Goal: Transaction & Acquisition: Purchase product/service

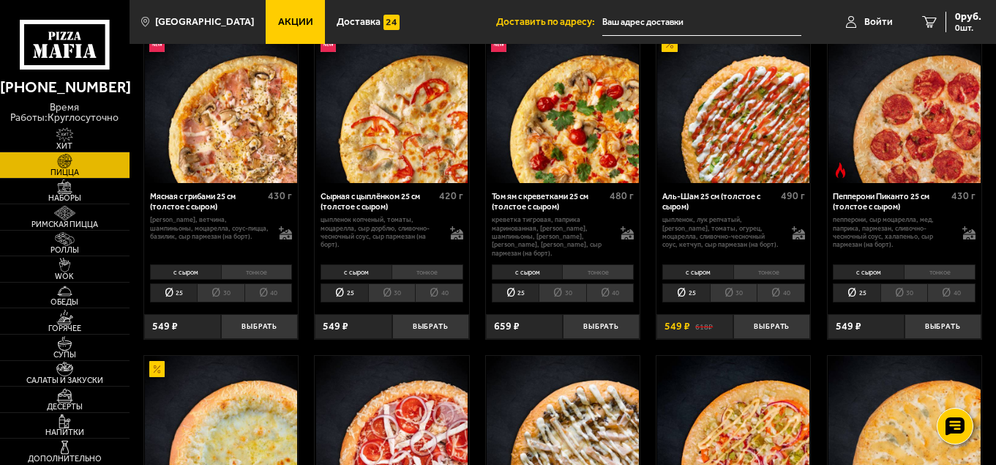
scroll to position [732, 0]
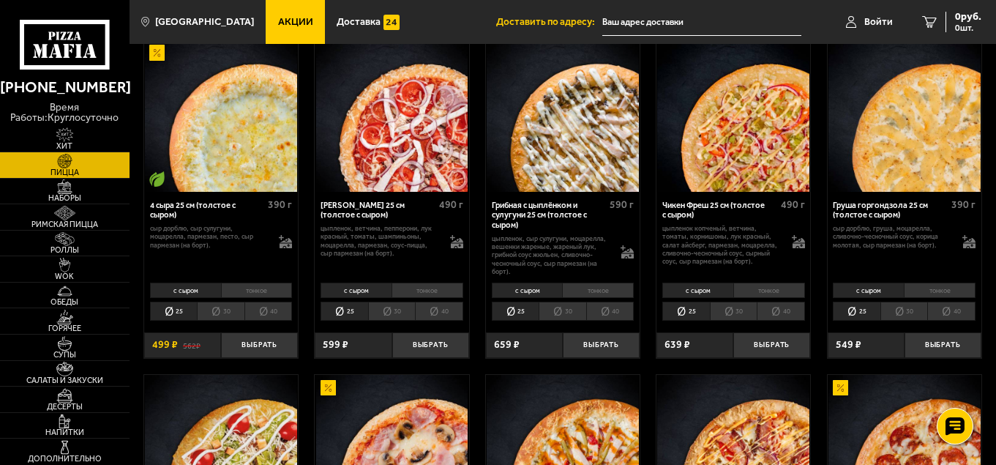
click at [231, 307] on li "30" at bounding box center [221, 311] width 48 height 19
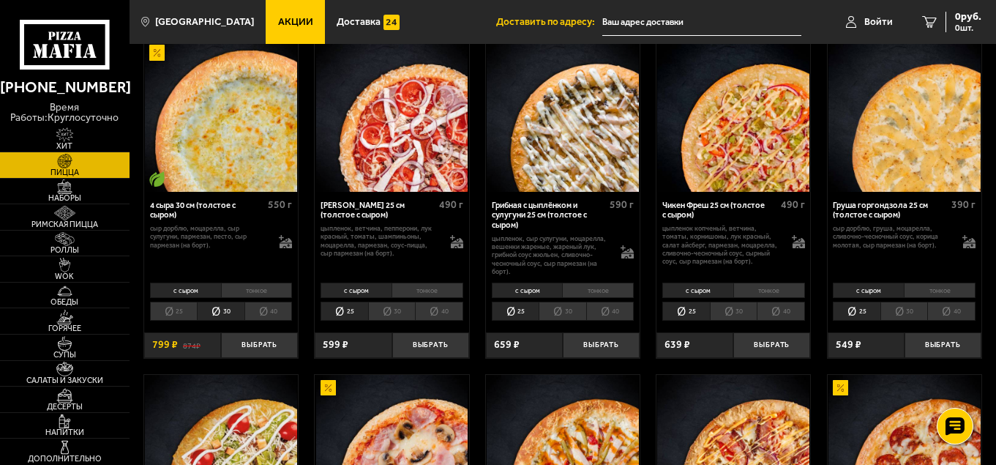
click at [264, 285] on li "тонкое" at bounding box center [257, 290] width 72 height 15
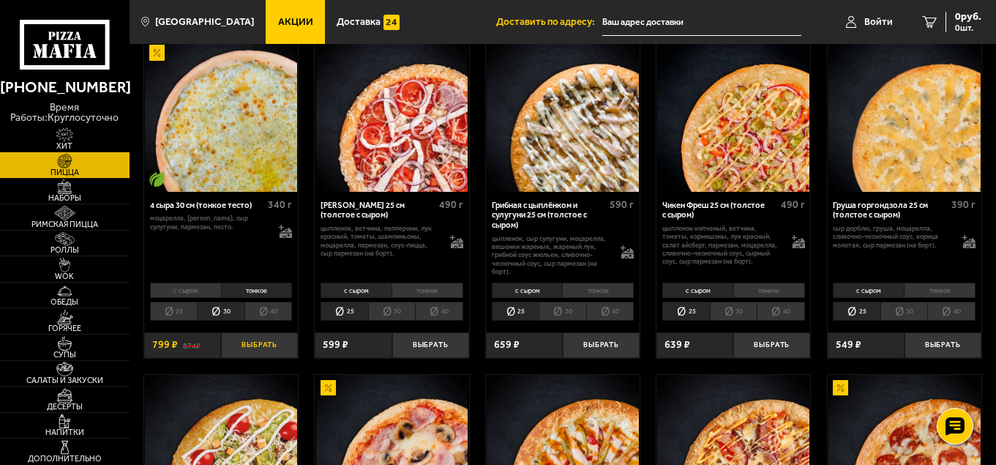
click at [262, 337] on button "Выбрать" at bounding box center [259, 345] width 77 height 26
click at [775, 286] on li "тонкое" at bounding box center [770, 290] width 72 height 15
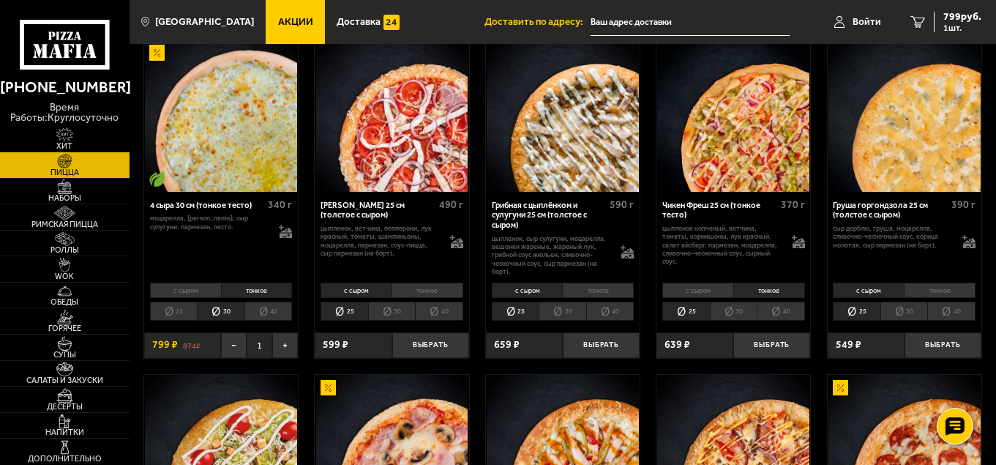
click at [736, 303] on li "30" at bounding box center [734, 311] width 48 height 19
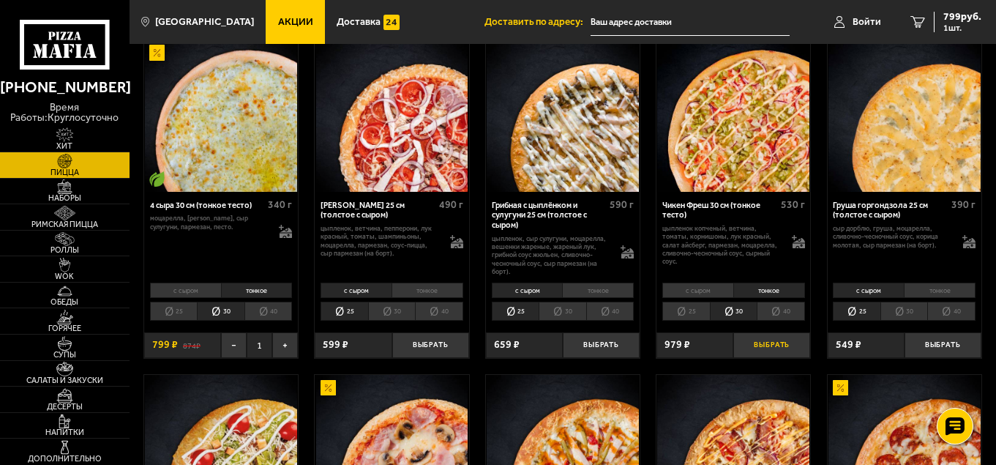
click at [773, 335] on button "Выбрать" at bounding box center [772, 345] width 77 height 26
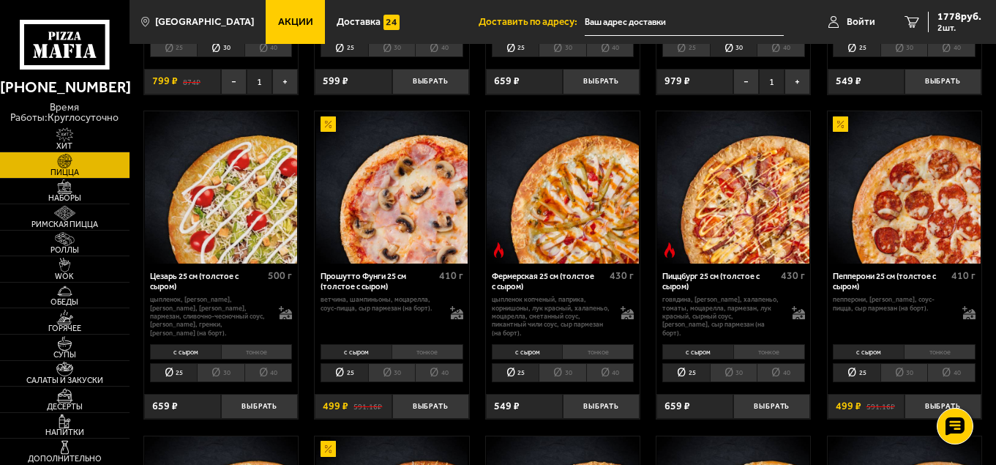
scroll to position [1098, 0]
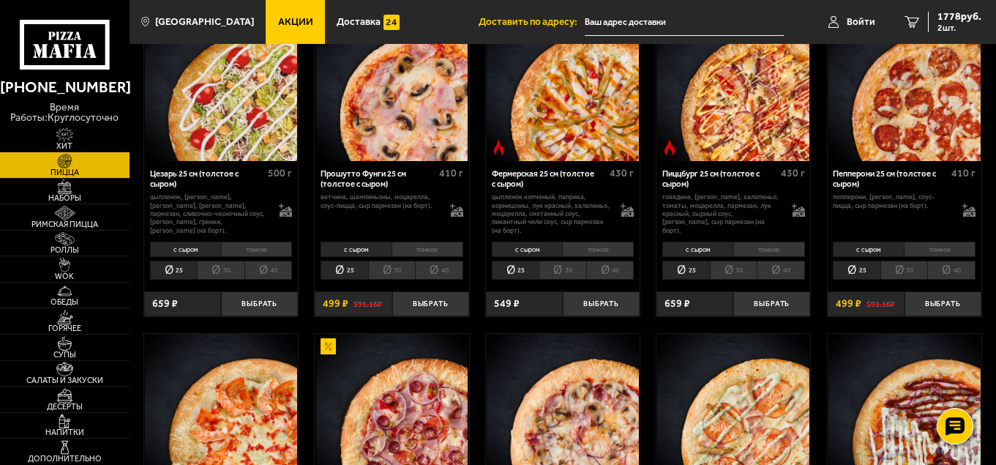
click at [908, 266] on li "30" at bounding box center [905, 270] width 48 height 19
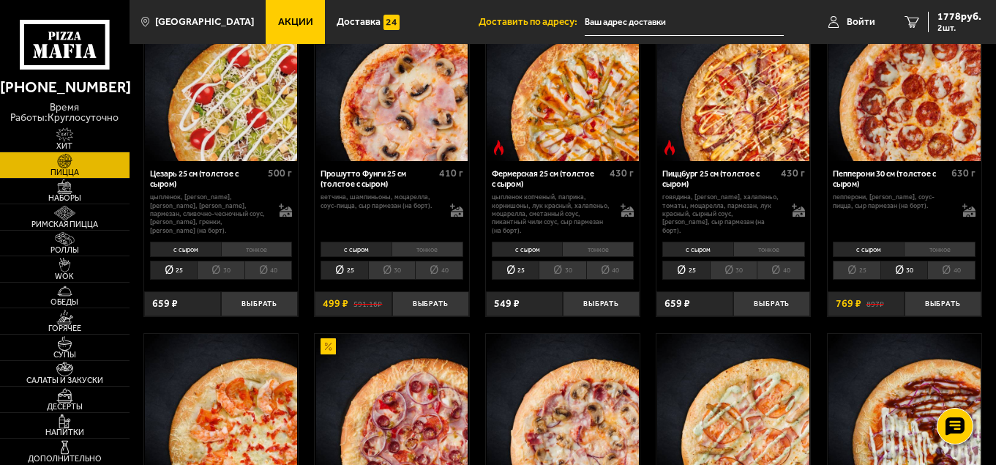
click at [938, 242] on li "тонкое" at bounding box center [940, 249] width 72 height 15
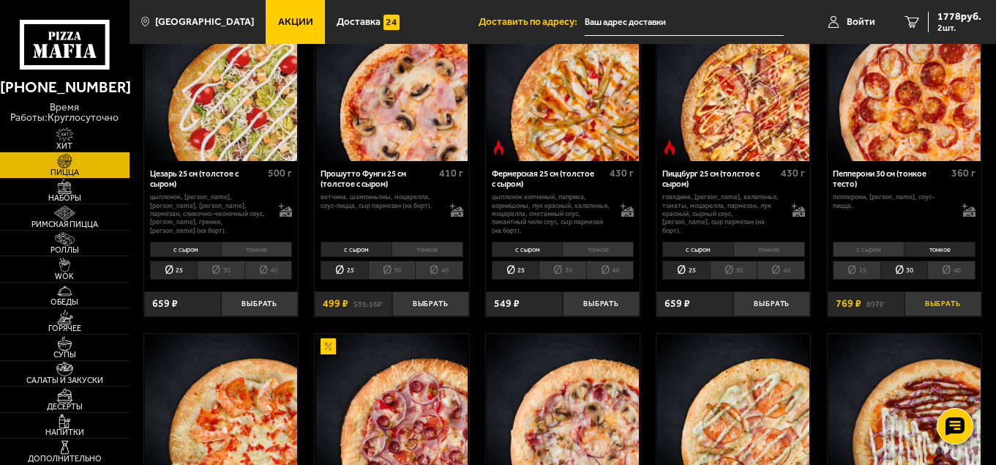
click at [938, 296] on button "Выбрать" at bounding box center [943, 304] width 77 height 26
click at [253, 242] on li "тонкое" at bounding box center [257, 249] width 72 height 15
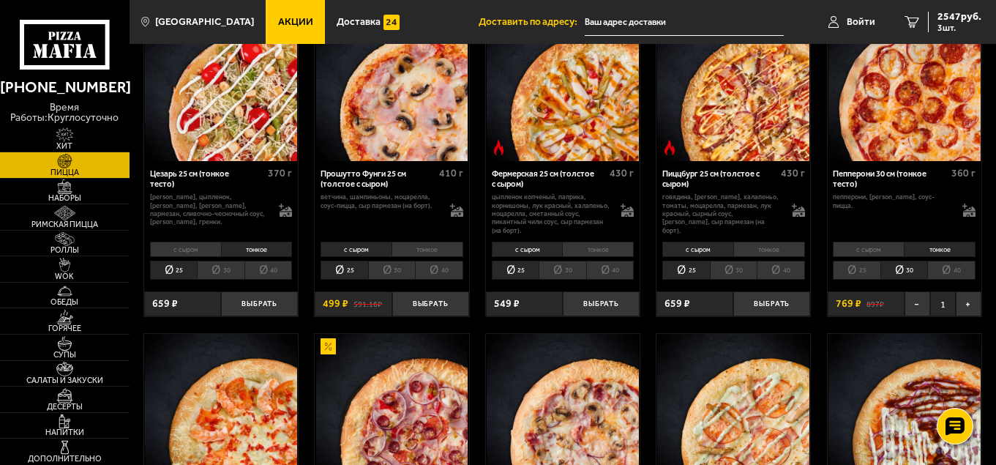
click at [215, 265] on li "30" at bounding box center [221, 270] width 48 height 19
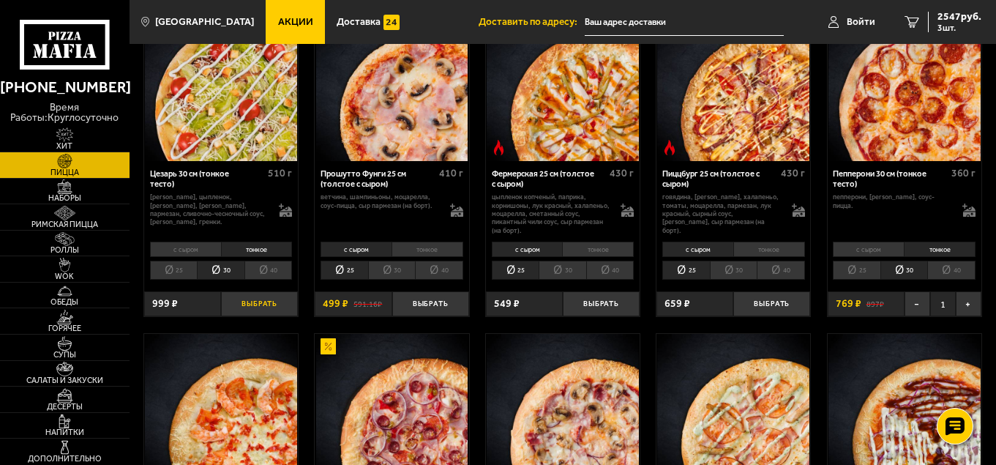
click at [252, 297] on button "Выбрать" at bounding box center [259, 304] width 77 height 26
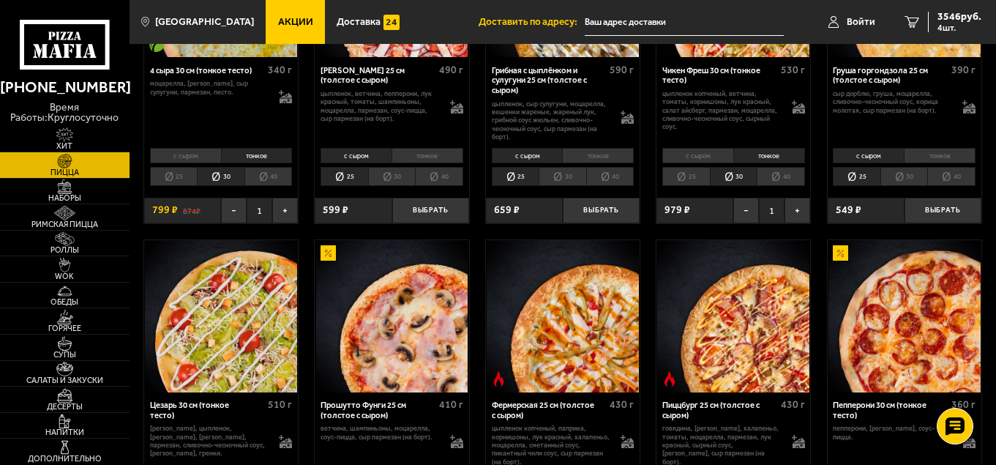
scroll to position [878, 0]
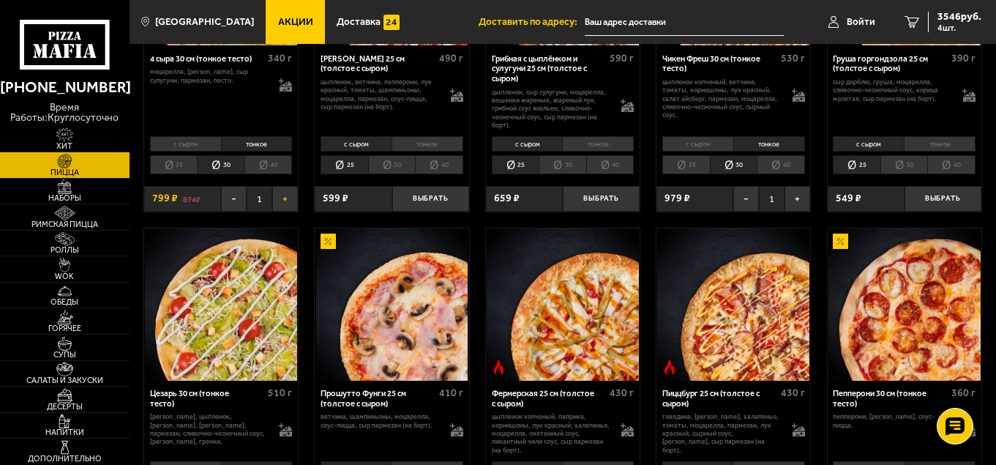
click at [282, 193] on button "+" at bounding box center [285, 199] width 26 height 26
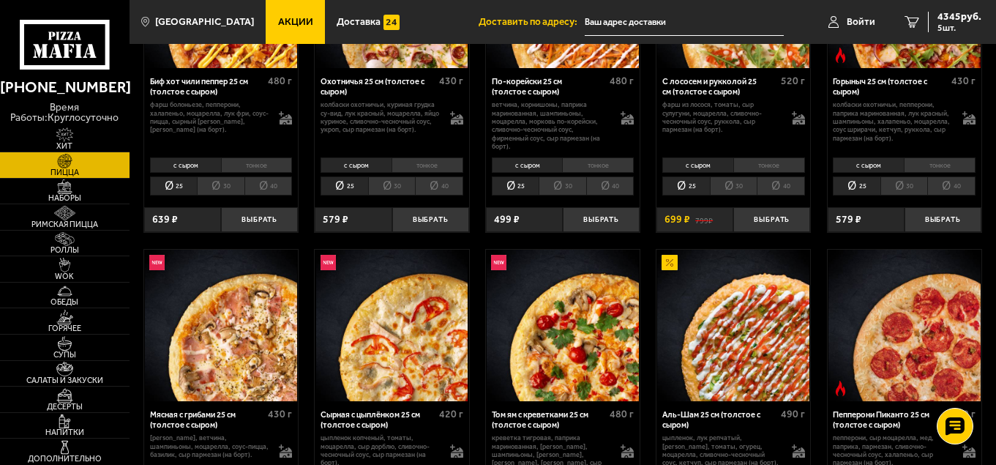
scroll to position [220, 0]
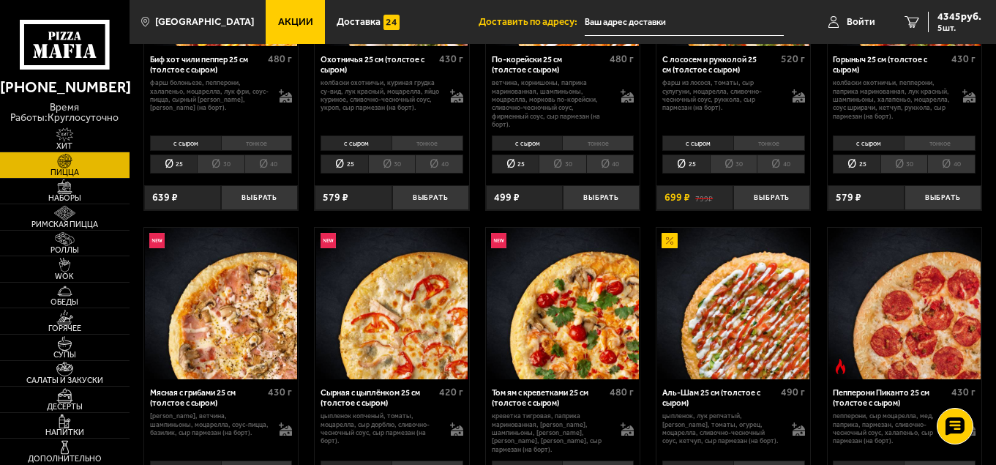
click at [775, 145] on li "тонкое" at bounding box center [770, 142] width 72 height 15
click at [731, 163] on li "30" at bounding box center [734, 163] width 48 height 19
click at [770, 198] on button "Выбрать" at bounding box center [772, 198] width 77 height 26
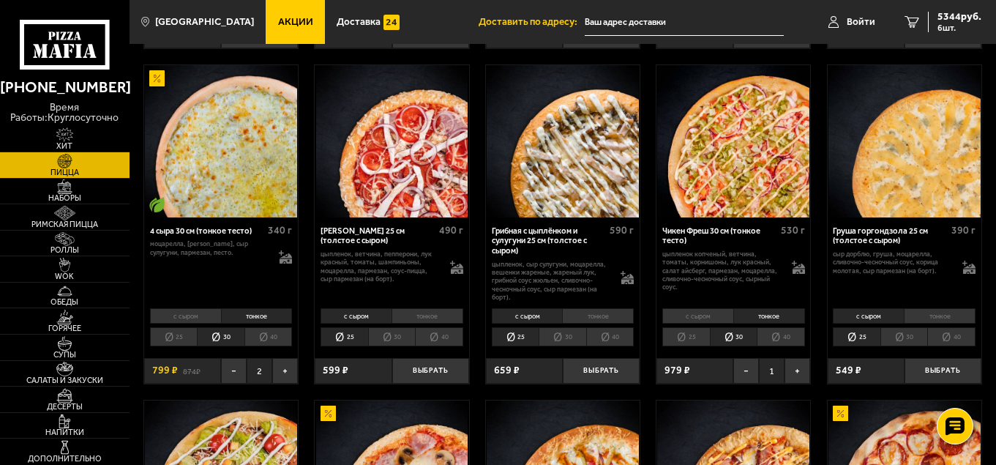
scroll to position [732, 0]
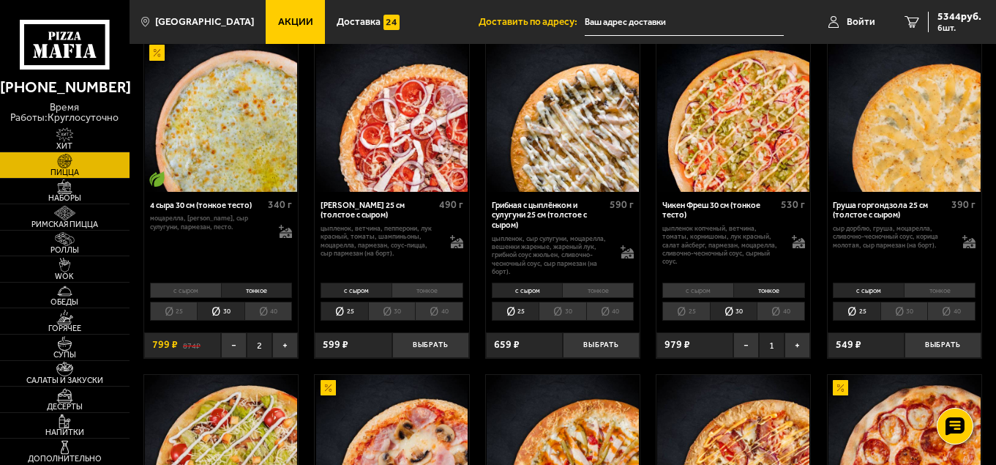
click at [732, 307] on li "30" at bounding box center [734, 311] width 48 height 19
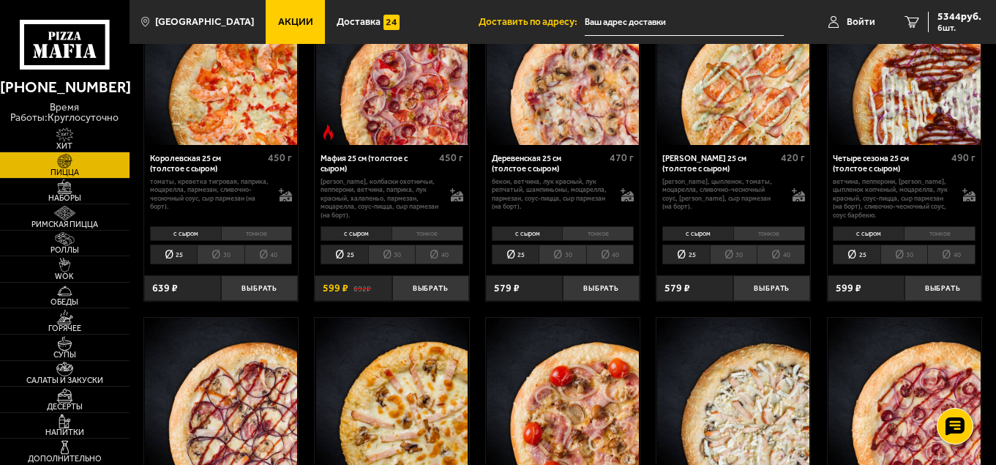
scroll to position [1464, 0]
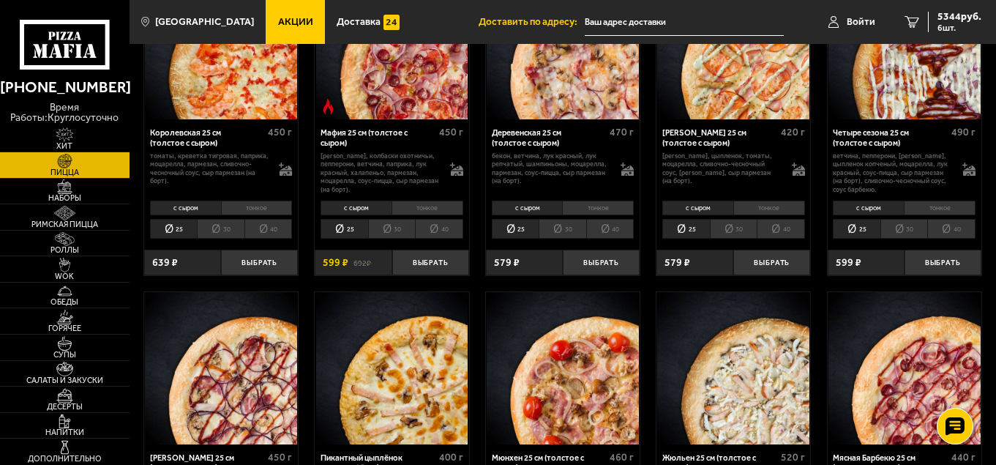
click at [734, 221] on li "30" at bounding box center [734, 228] width 48 height 19
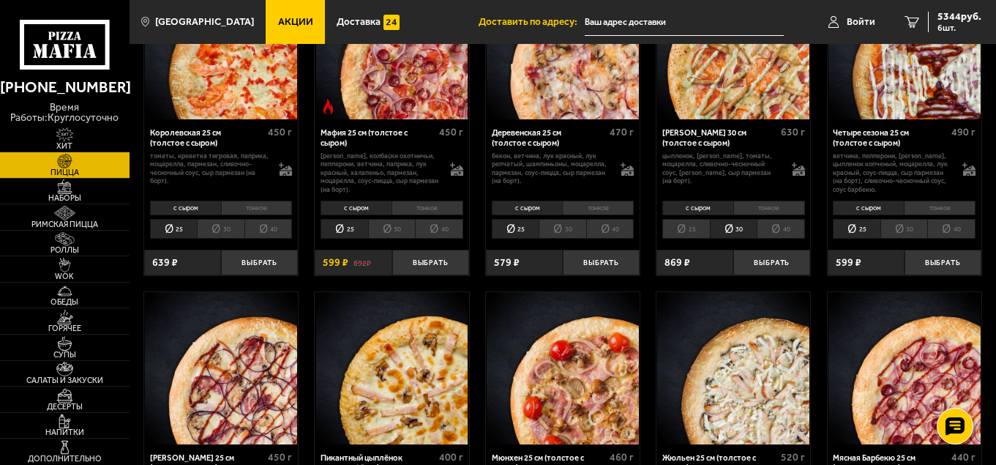
click at [773, 203] on li "тонкое" at bounding box center [770, 208] width 72 height 15
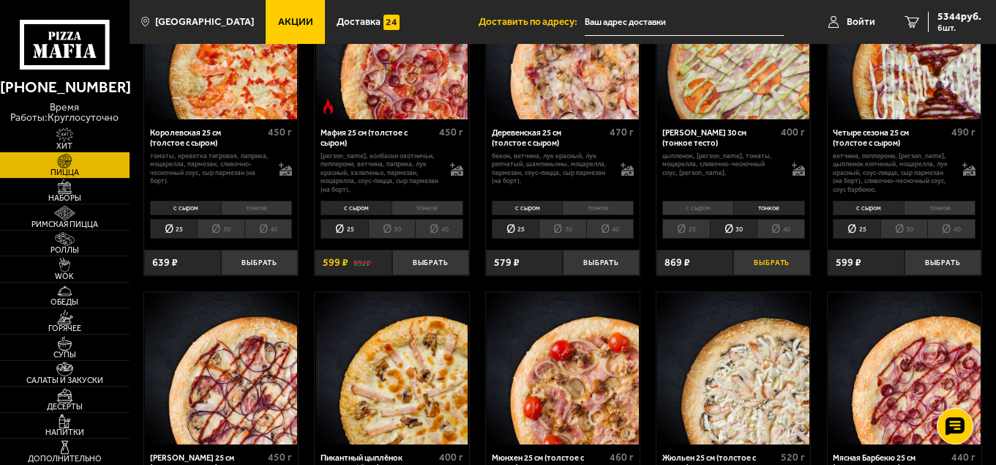
click at [770, 260] on button "Выбрать" at bounding box center [772, 263] width 77 height 26
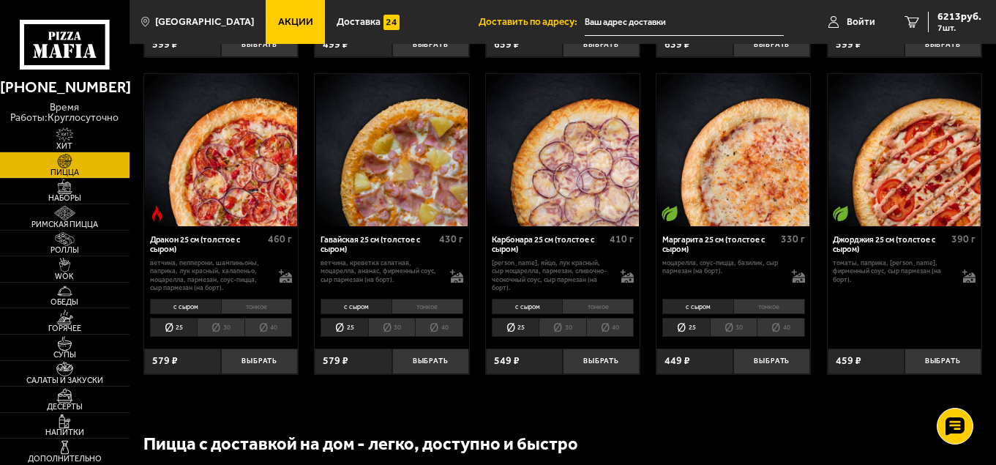
scroll to position [2050, 0]
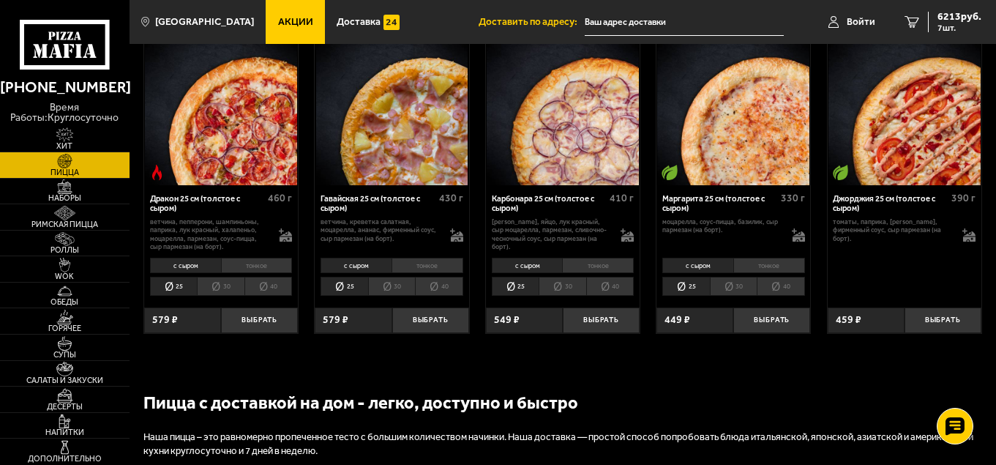
click at [744, 283] on li "30" at bounding box center [734, 286] width 48 height 19
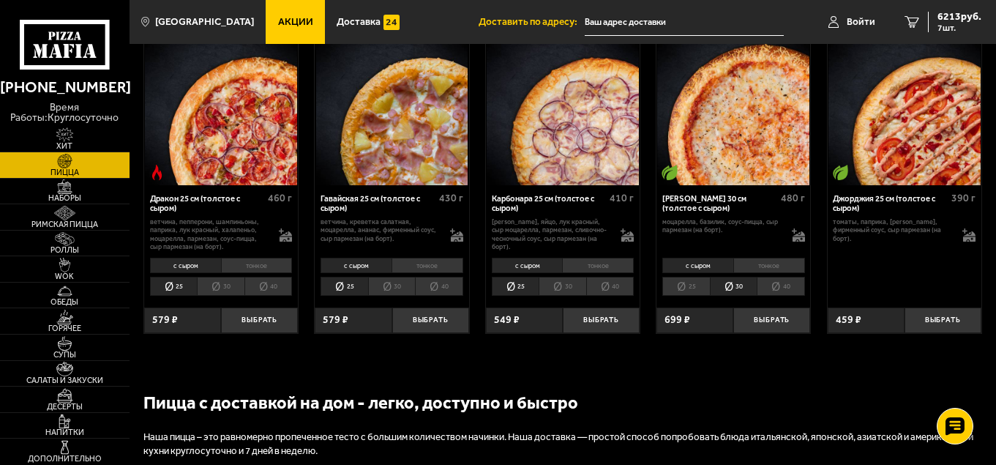
click at [770, 264] on li "тонкое" at bounding box center [770, 265] width 72 height 15
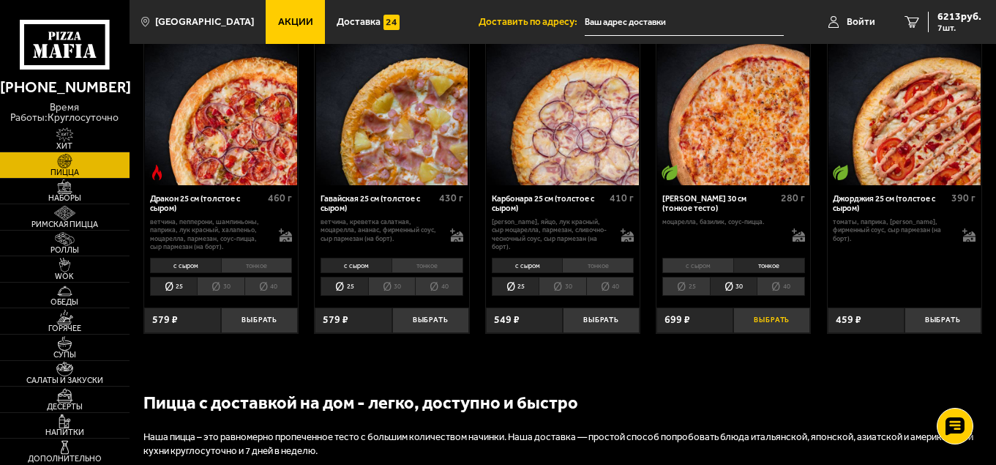
click at [770, 318] on button "Выбрать" at bounding box center [772, 320] width 77 height 26
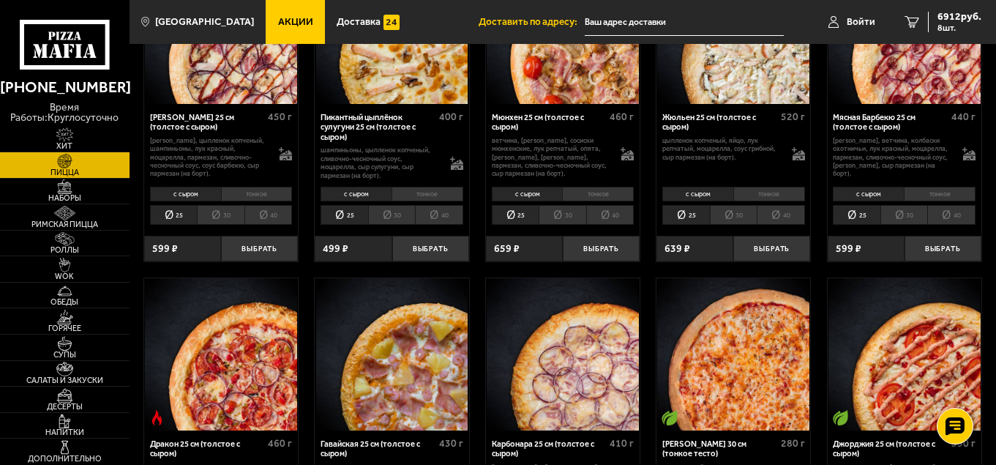
scroll to position [1757, 0]
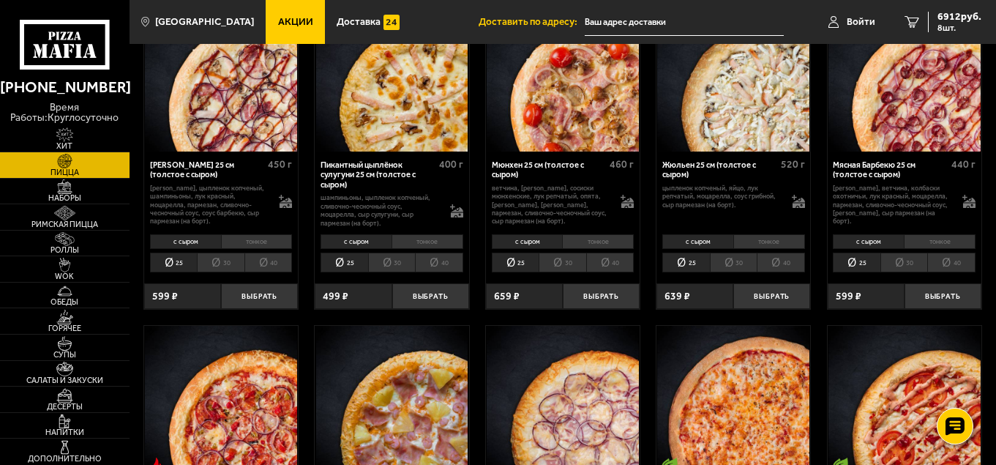
click at [425, 238] on li "тонкое" at bounding box center [428, 241] width 72 height 15
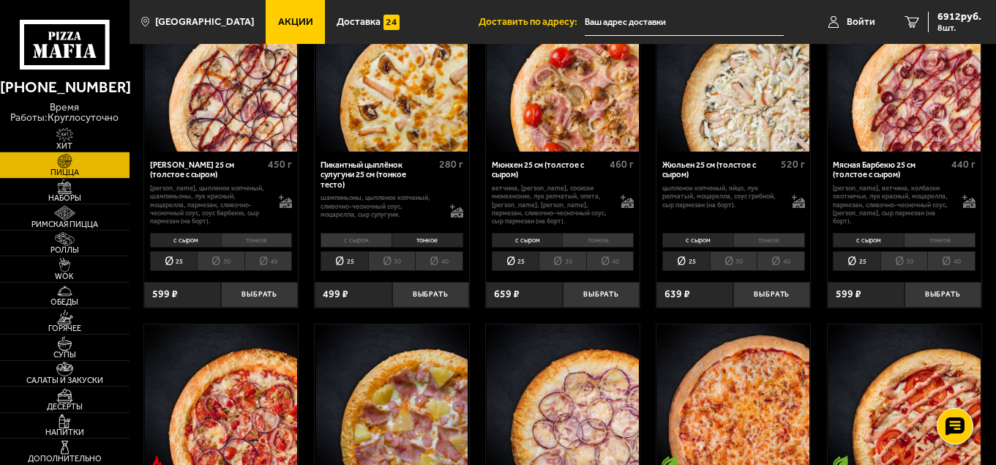
click at [392, 257] on li "30" at bounding box center [392, 260] width 48 height 19
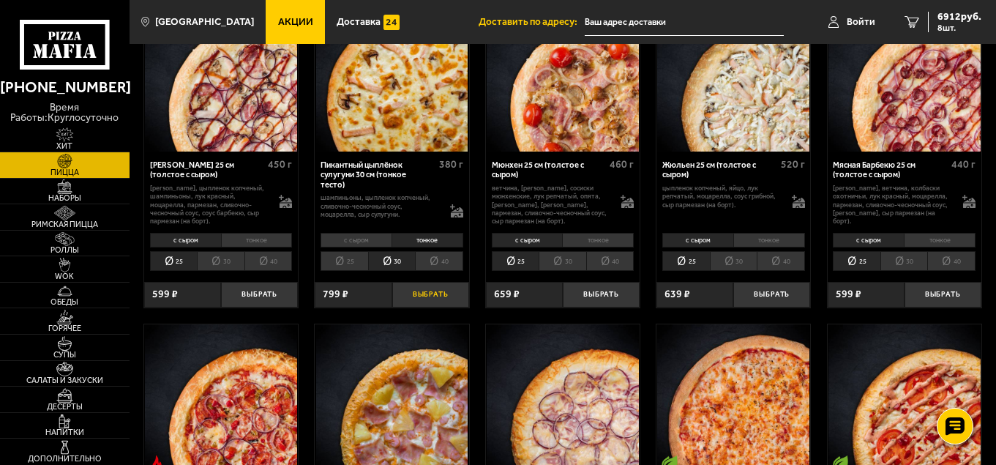
click at [430, 288] on button "Выбрать" at bounding box center [430, 295] width 77 height 26
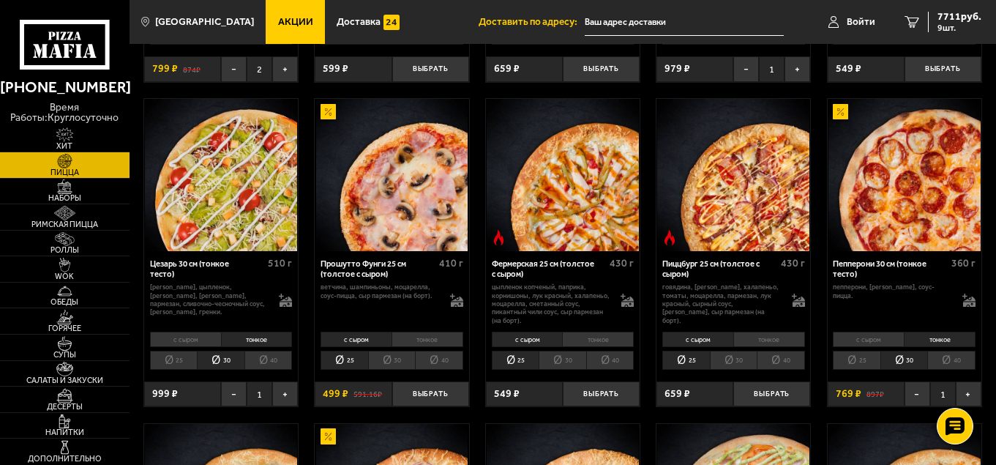
scroll to position [1098, 0]
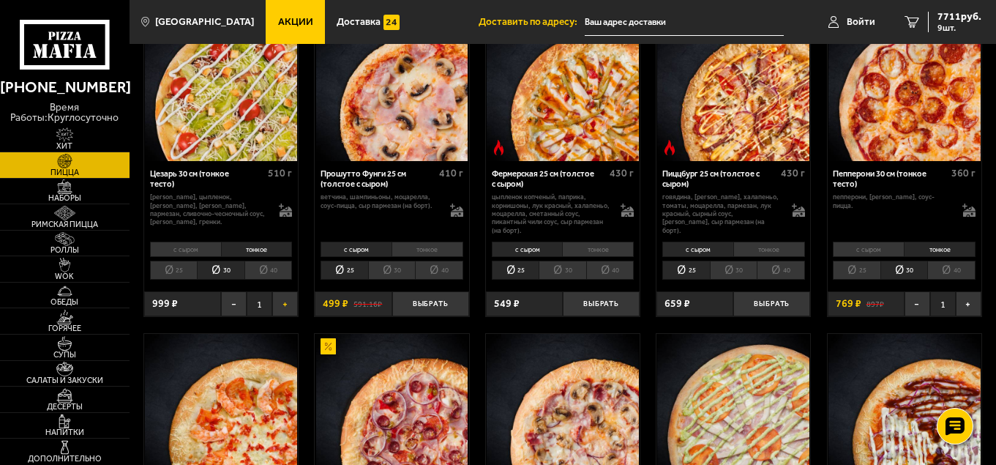
click at [285, 297] on button "+" at bounding box center [285, 304] width 26 height 26
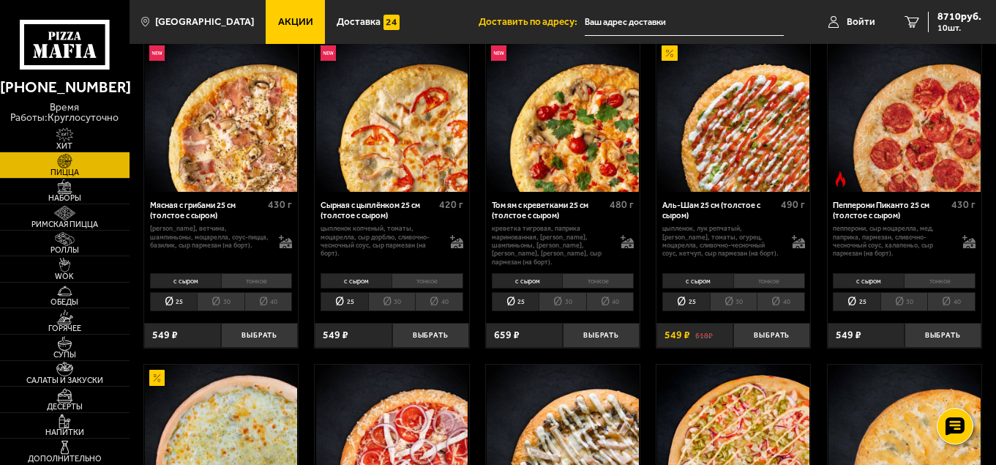
scroll to position [439, 0]
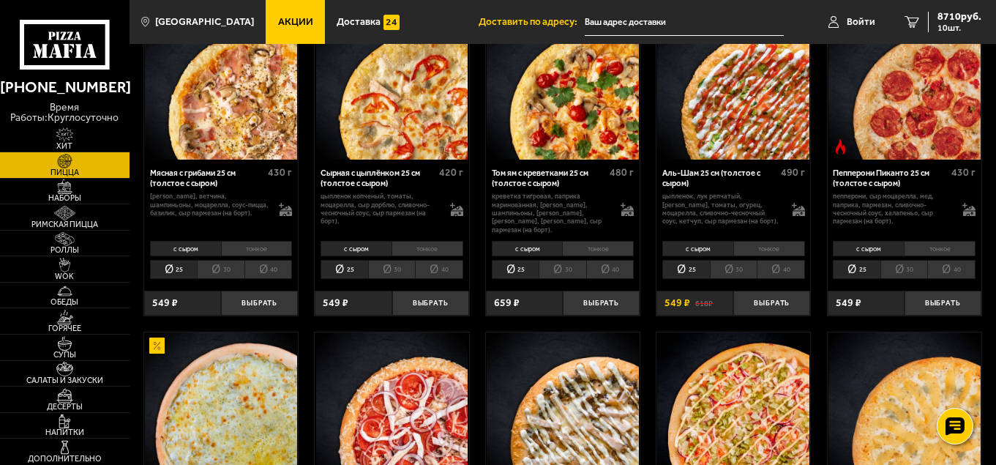
click at [258, 241] on li "тонкое" at bounding box center [257, 248] width 72 height 15
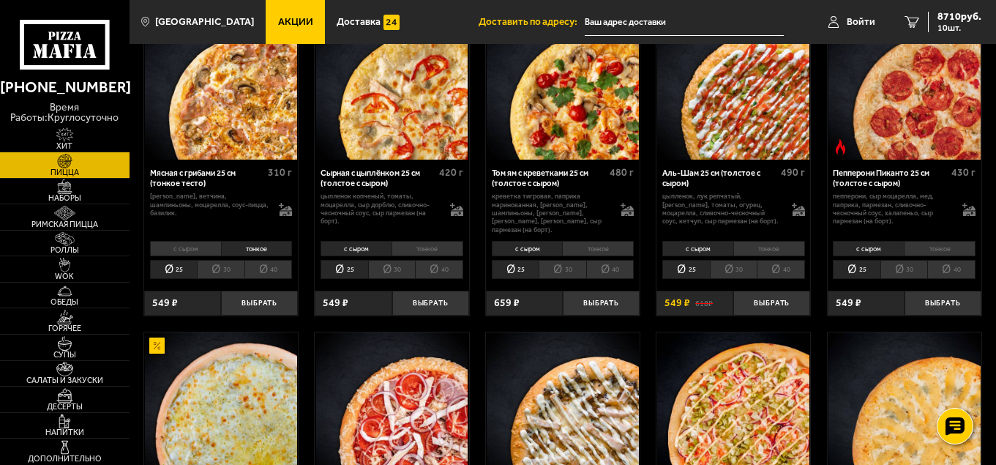
click at [219, 260] on li "30" at bounding box center [221, 269] width 48 height 19
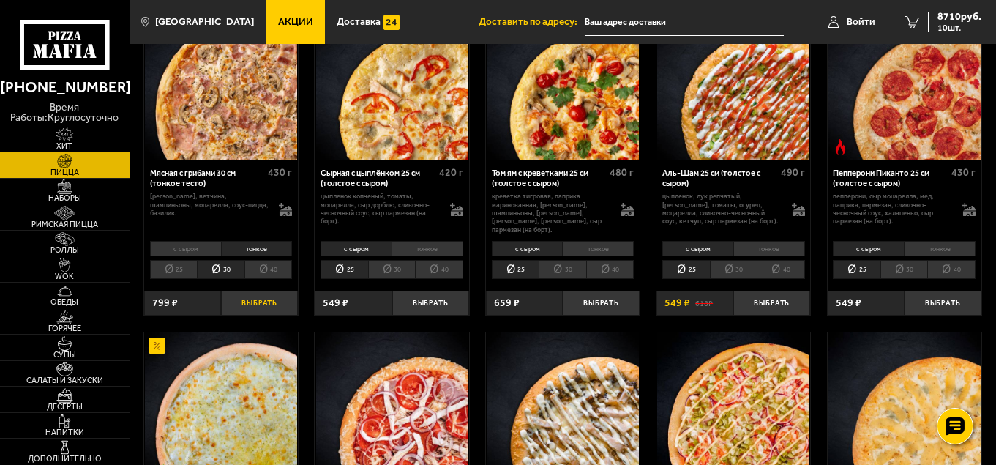
click at [259, 294] on button "Выбрать" at bounding box center [259, 304] width 77 height 26
click at [960, 22] on span "9509 руб." at bounding box center [960, 17] width 44 height 10
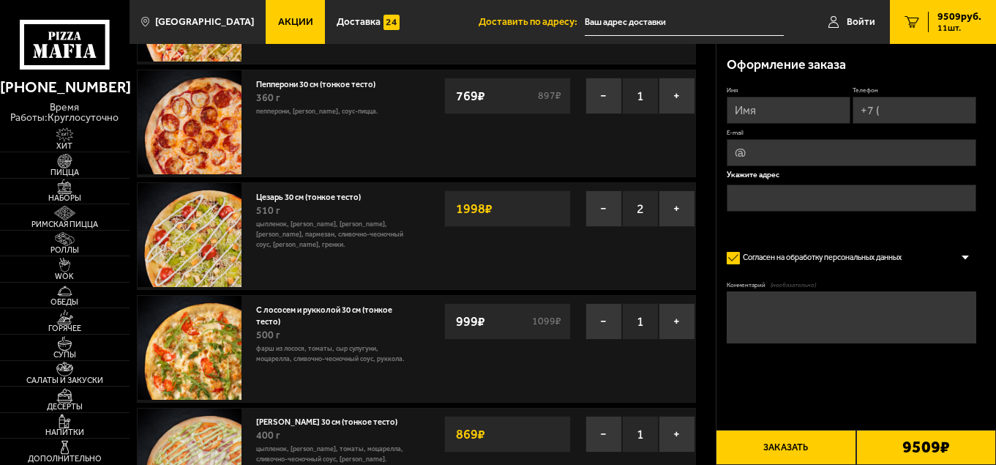
scroll to position [293, 0]
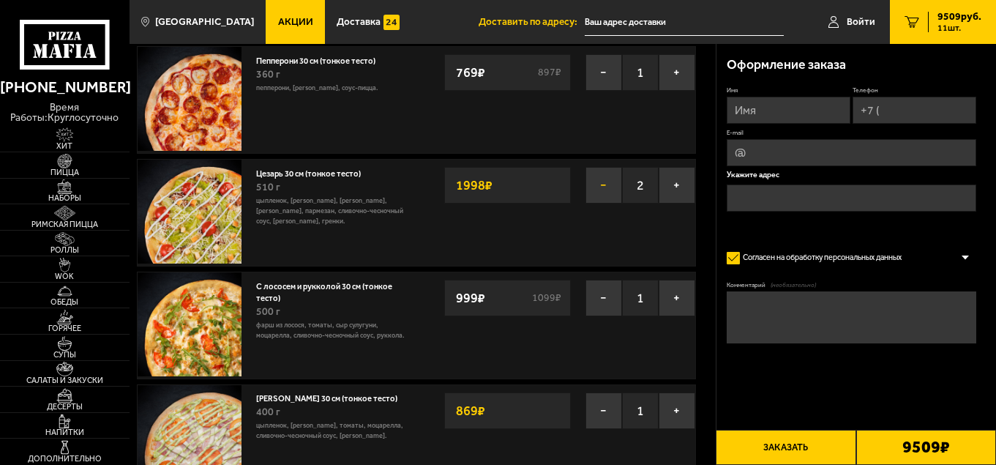
click at [602, 187] on button "−" at bounding box center [604, 185] width 37 height 37
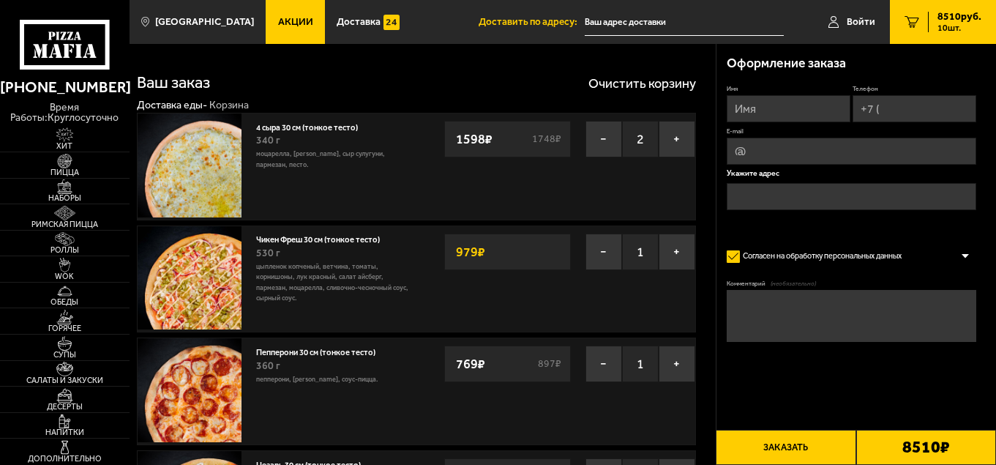
scroll to position [0, 0]
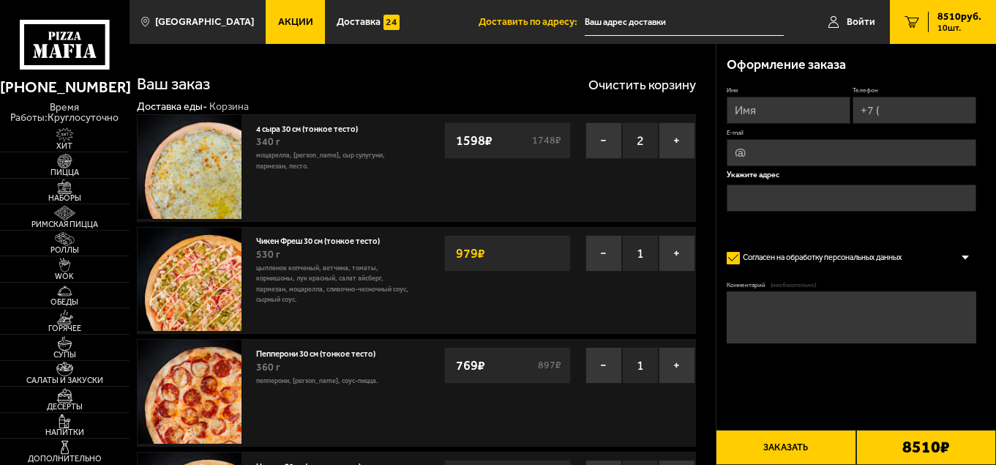
click at [278, 23] on span "Акции" at bounding box center [295, 22] width 35 height 10
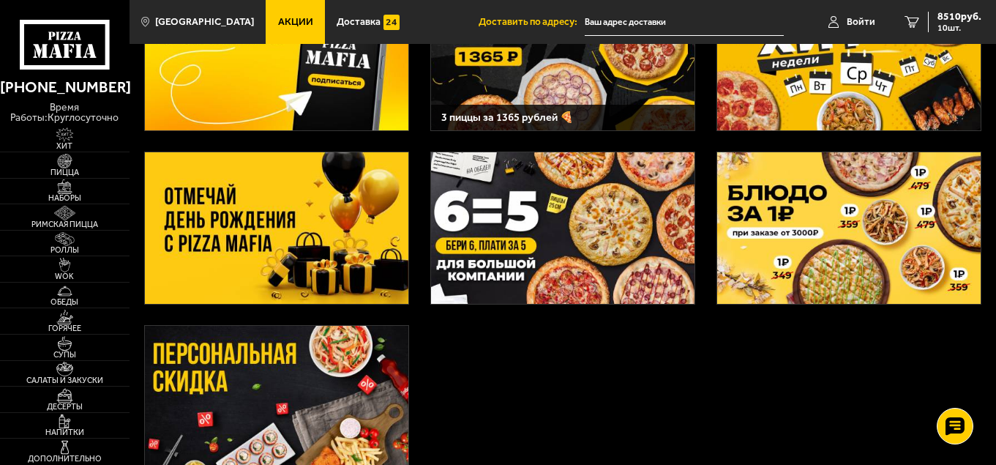
scroll to position [146, 0]
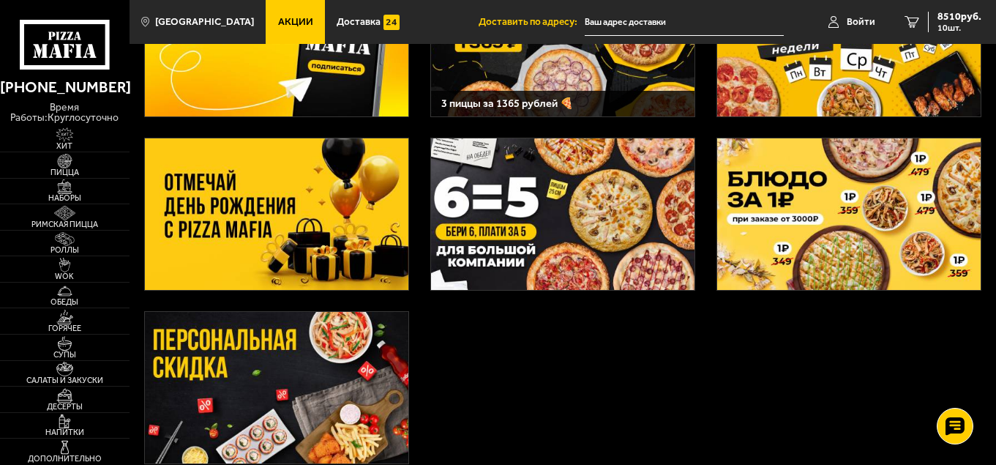
click at [277, 222] on img at bounding box center [277, 214] width 264 height 152
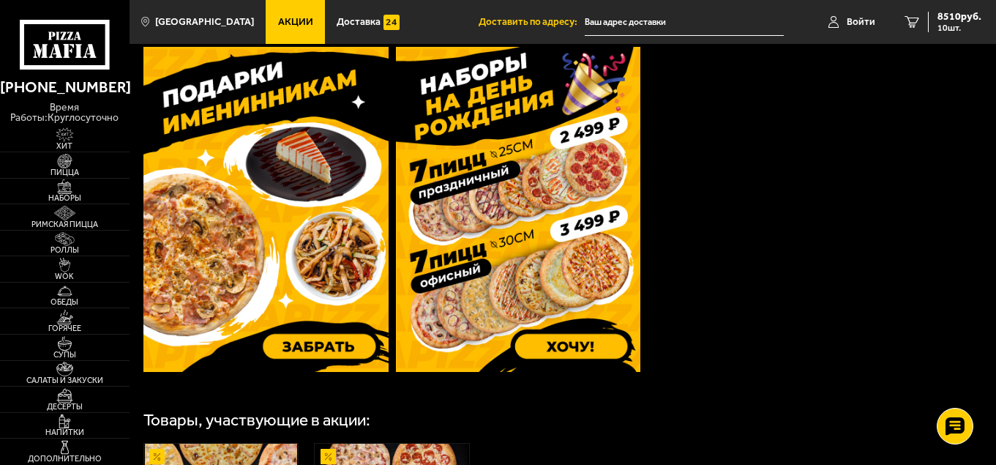
scroll to position [463, 0]
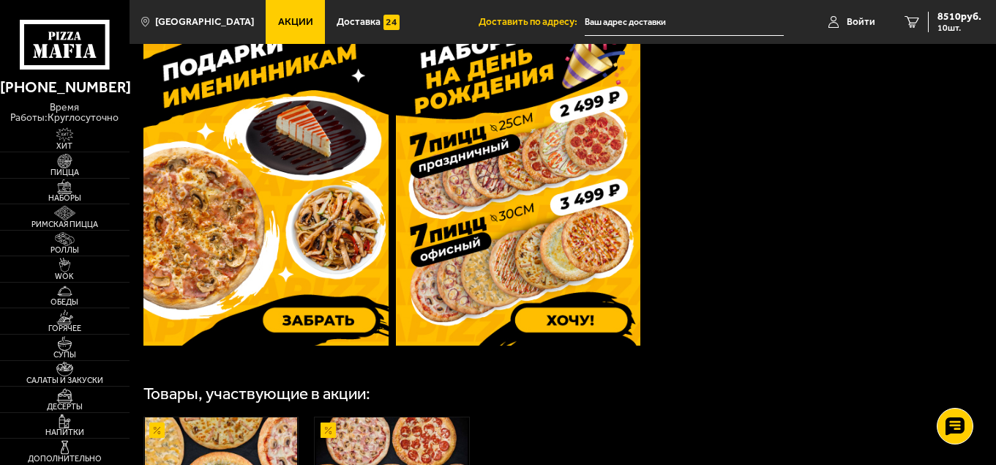
click at [310, 317] on img at bounding box center [265, 182] width 245 height 325
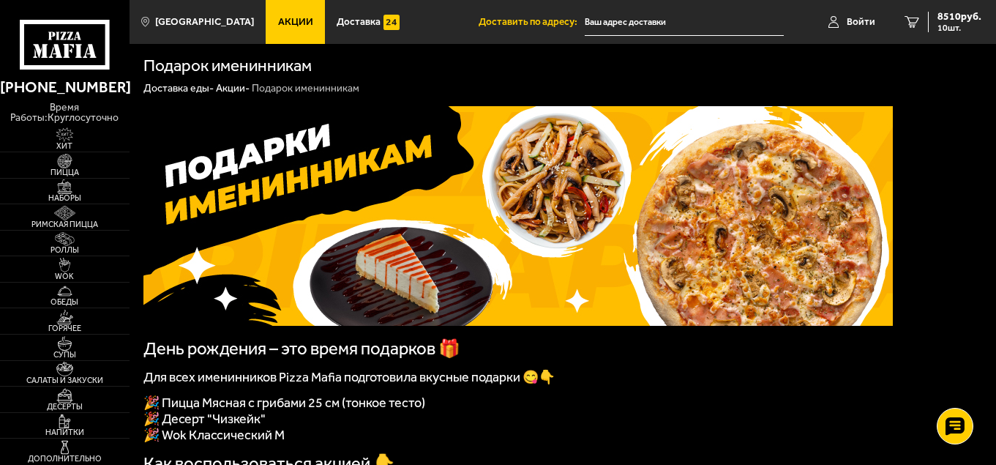
click at [942, 22] on span "8510 руб." at bounding box center [960, 17] width 44 height 10
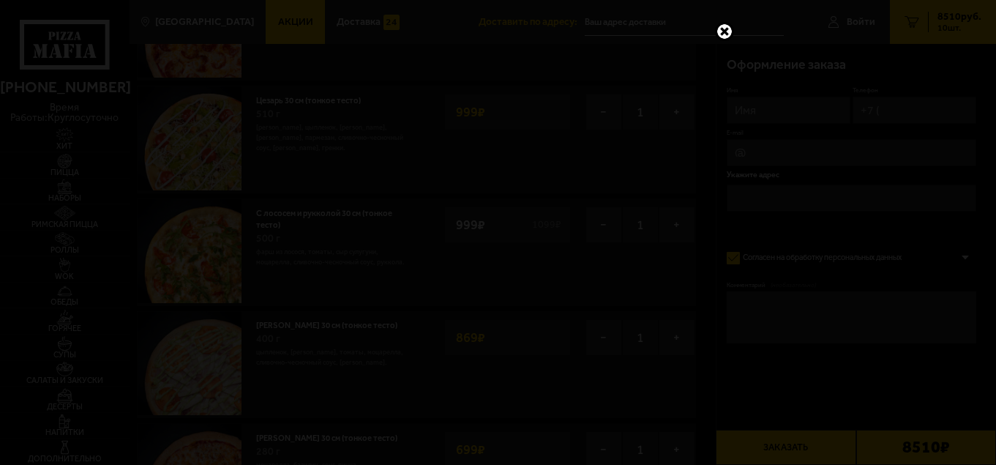
click at [722, 29] on link at bounding box center [724, 31] width 19 height 19
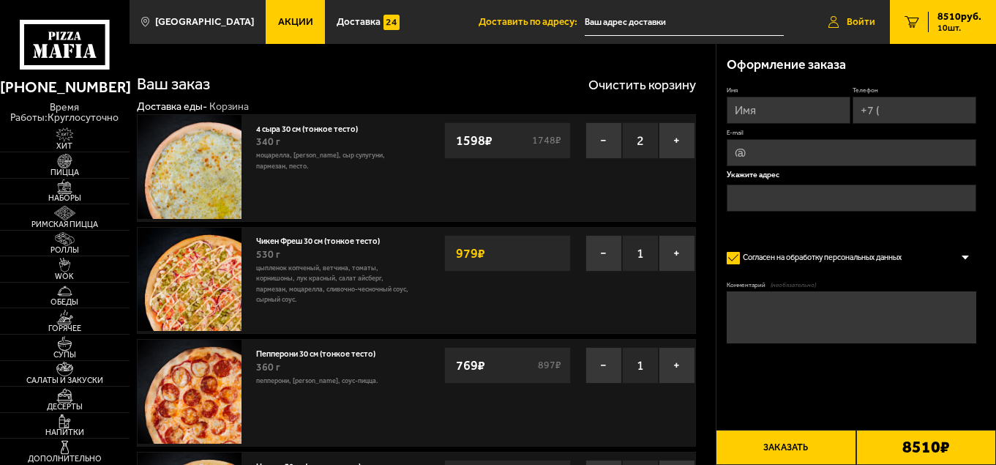
click at [862, 22] on span "Войти" at bounding box center [861, 22] width 29 height 10
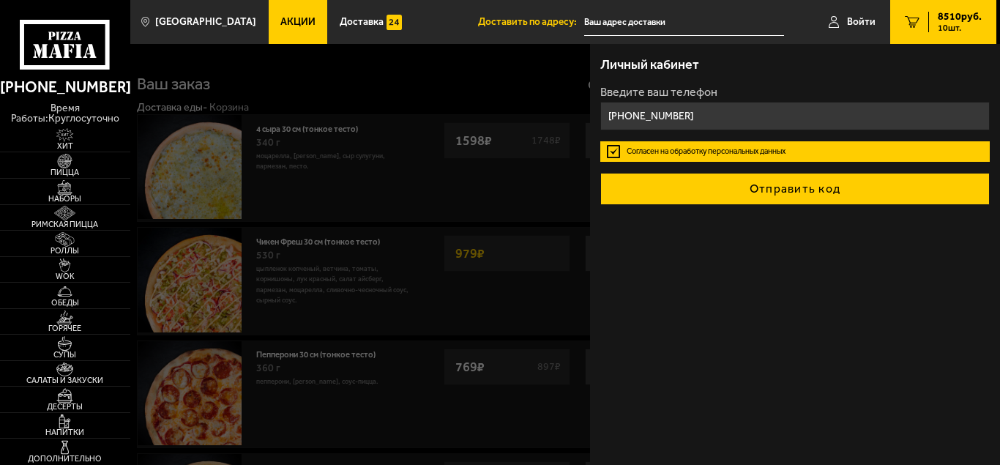
type input "+7 (911) 256-52-95"
click at [791, 188] on button "Отправить код" at bounding box center [794, 189] width 389 height 32
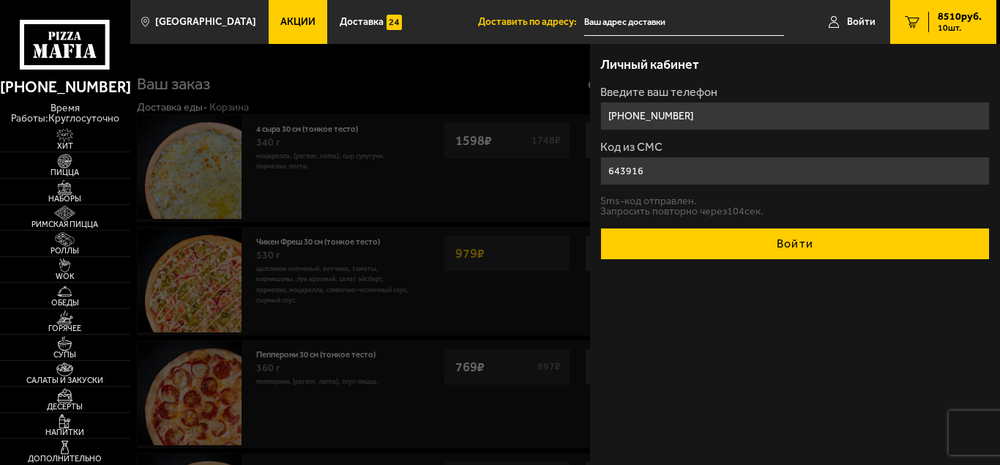
type input "643916"
click at [783, 238] on button "Войти" at bounding box center [794, 244] width 389 height 32
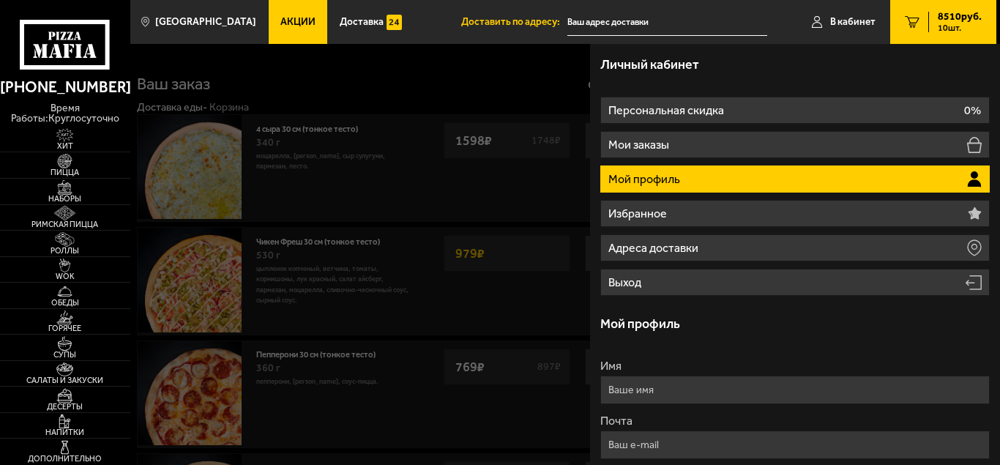
type input "+7 (911) 256-52-95"
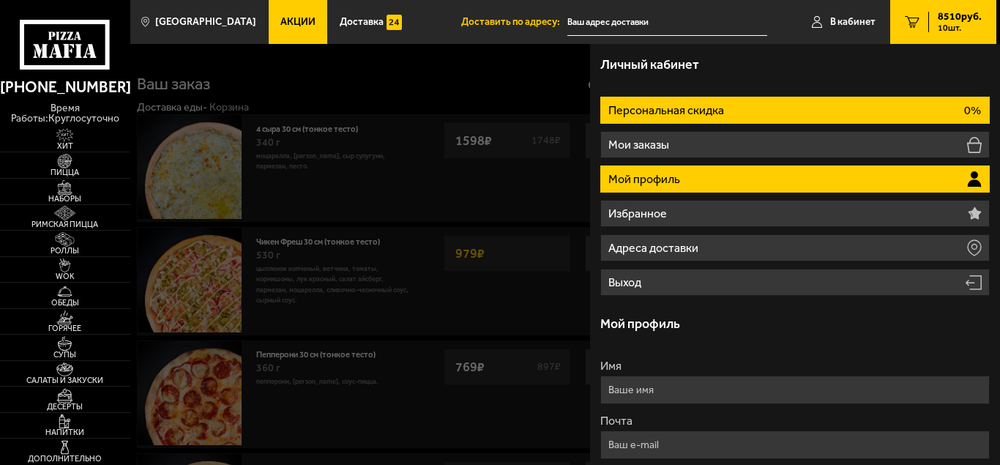
click at [825, 108] on li "Персональная скидка 0%" at bounding box center [794, 110] width 389 height 27
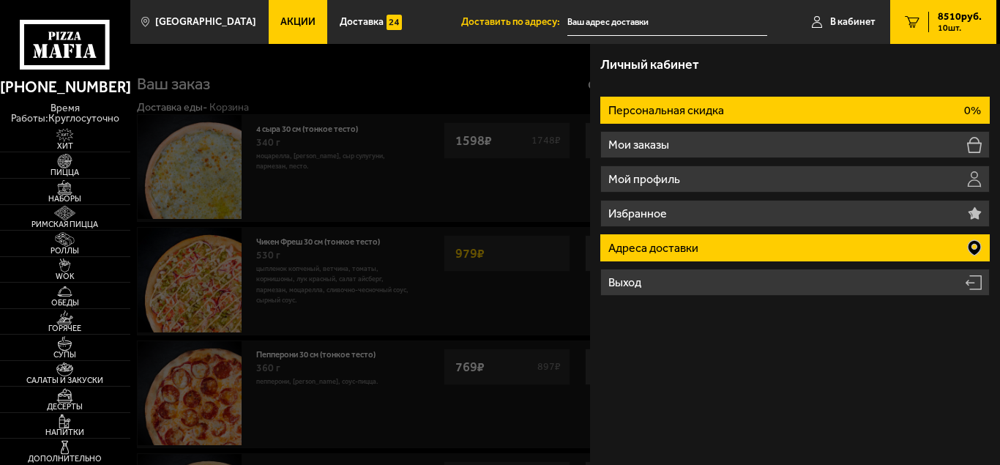
click at [671, 245] on p "Адреса доставки" at bounding box center [654, 248] width 93 height 12
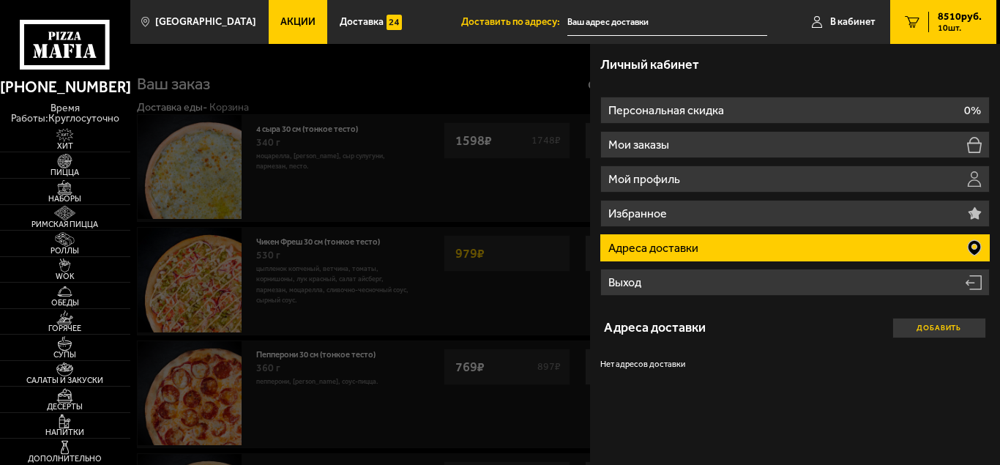
click at [925, 329] on button "Добавить" at bounding box center [939, 328] width 94 height 20
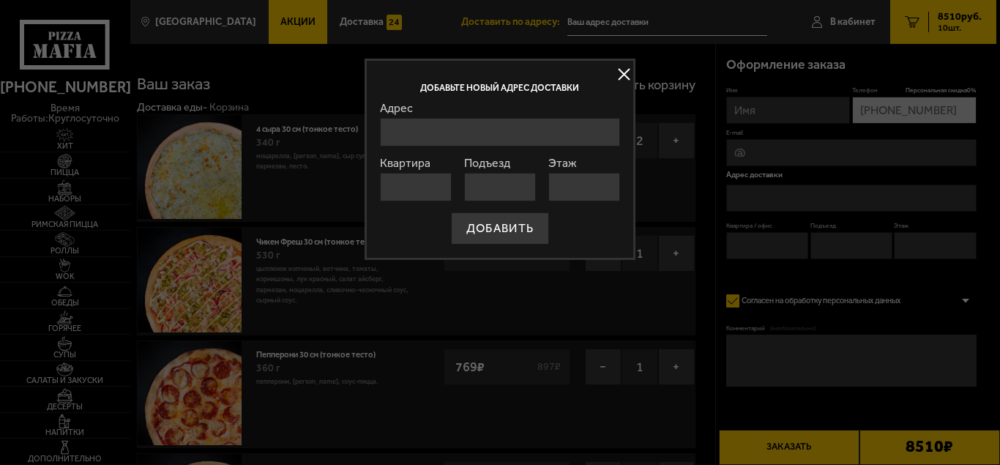
click at [428, 123] on input "Адрес" at bounding box center [500, 132] width 240 height 29
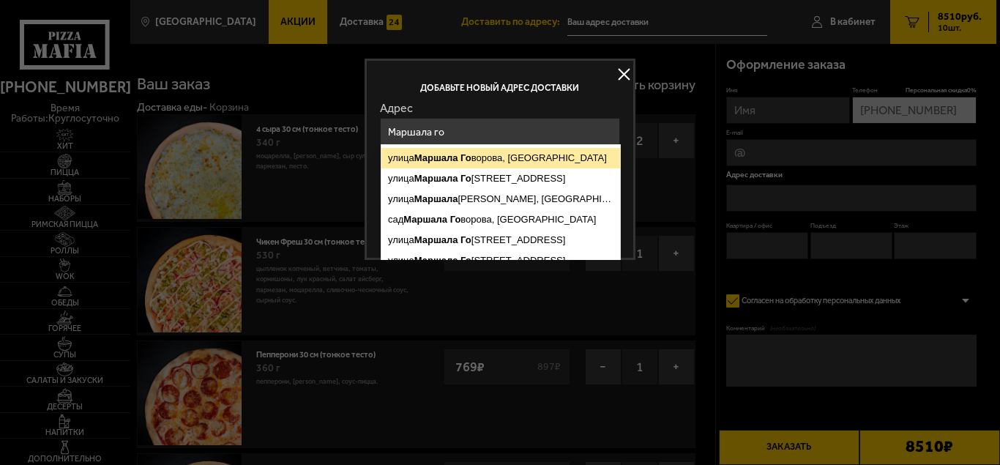
click at [479, 158] on ymaps "улица Маршала Го ворова, Санкт-Петербург" at bounding box center [500, 158] width 239 height 20
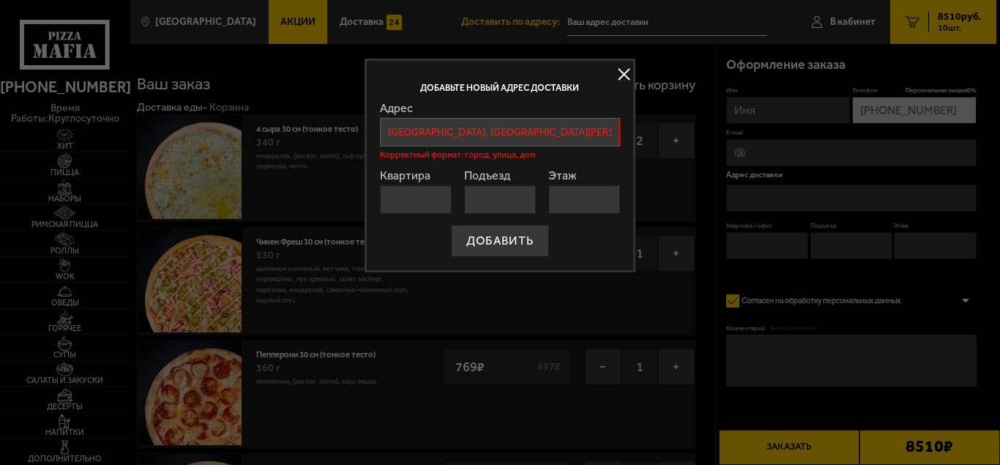
click at [412, 195] on input "Квартира" at bounding box center [416, 199] width 72 height 29
click at [604, 127] on input "Санкт-Петербург, улица Маршала Говорова" at bounding box center [500, 132] width 240 height 29
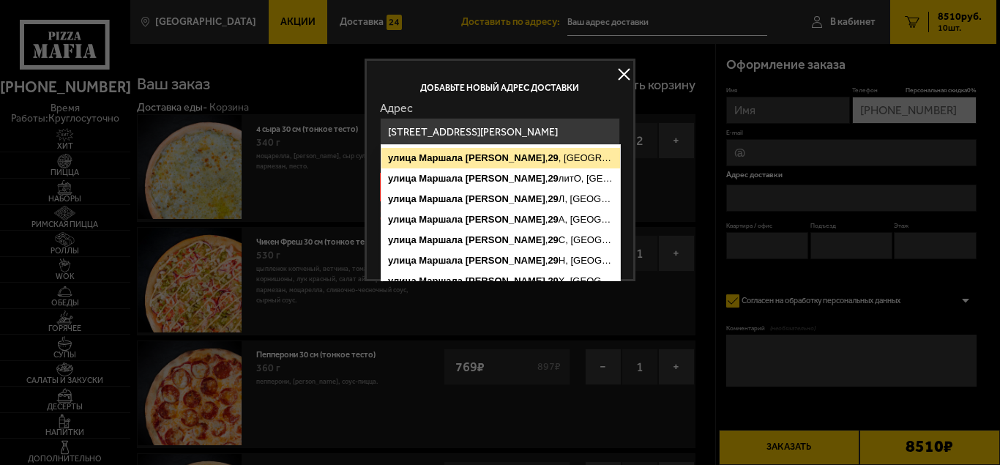
click at [562, 154] on ymaps "улица Маршала Говорова , 29 , Санкт-Петербург" at bounding box center [500, 158] width 239 height 20
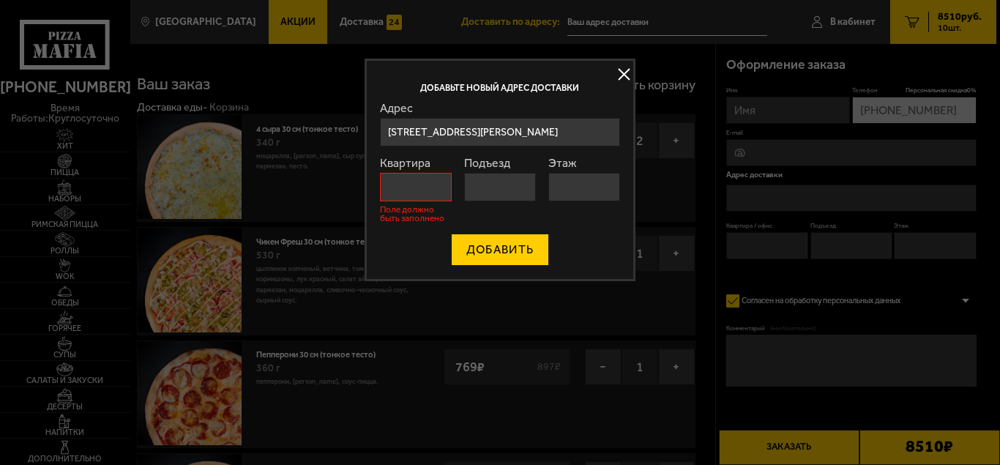
click at [522, 250] on button "ДОБАВИТЬ" at bounding box center [500, 250] width 98 height 32
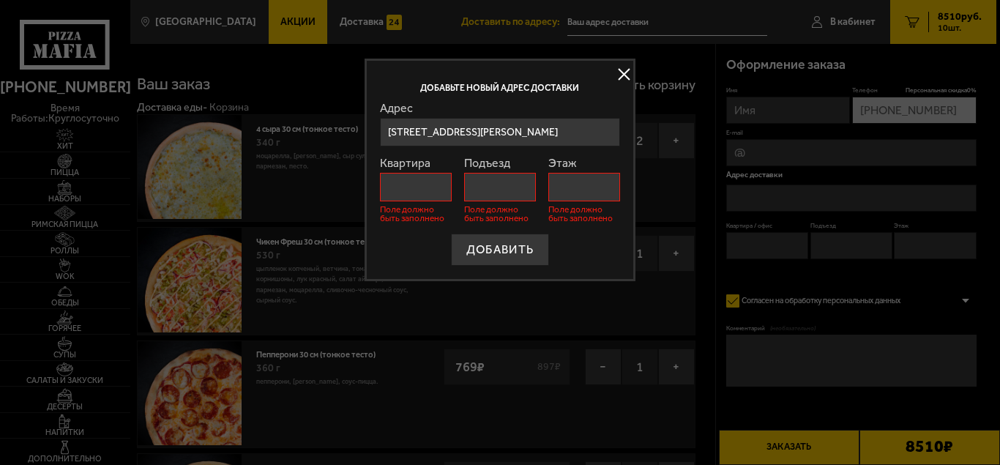
click at [576, 130] on input "Санкт-Петербург, улица Маршала Говорова, 29" at bounding box center [500, 132] width 240 height 29
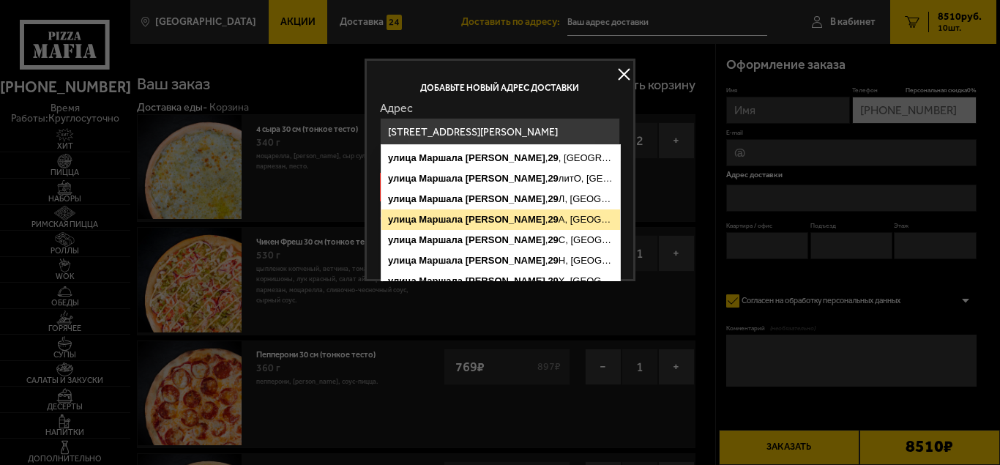
click at [560, 217] on ymaps "улица Маршала Говорова , 29 А, Санкт-Петербург" at bounding box center [500, 219] width 239 height 20
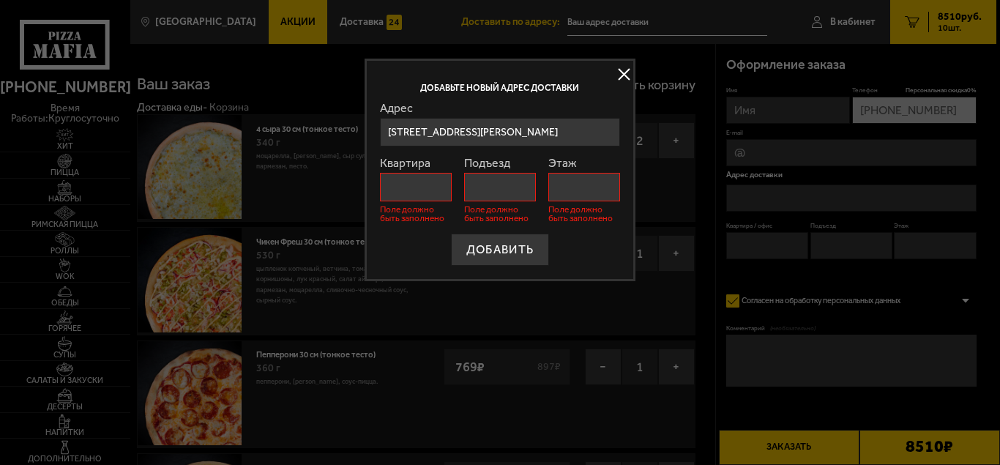
click at [593, 130] on input "Санкт-Петербург, улица Маршала Говорова, 29А" at bounding box center [500, 132] width 240 height 29
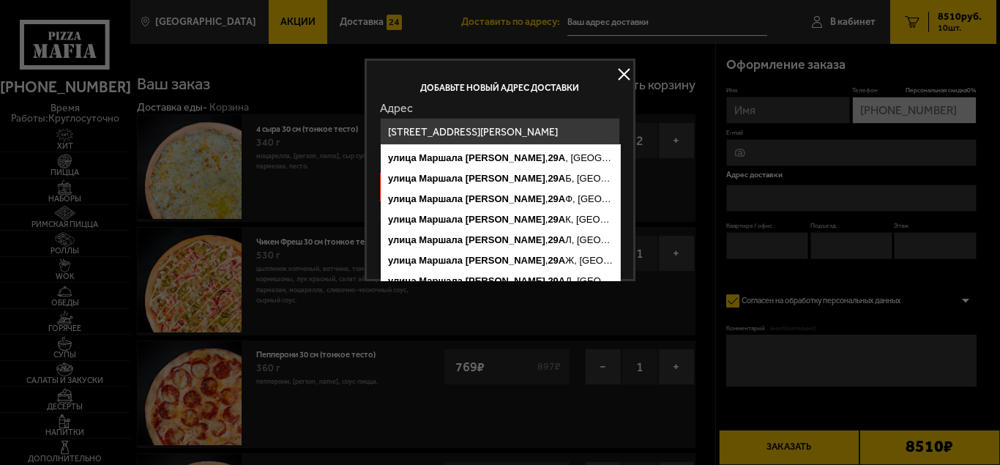
click at [605, 130] on input "Санкт-Петербург, улица Маршала Говорова, 29А" at bounding box center [500, 132] width 240 height 29
drag, startPoint x: 605, startPoint y: 132, endPoint x: 622, endPoint y: 133, distance: 17.6
click at [619, 134] on div "Добавьте новый адрес доставки Адрес улица Маршала Говорова , 29А , Санкт-Петерб…" at bounding box center [500, 170] width 271 height 223
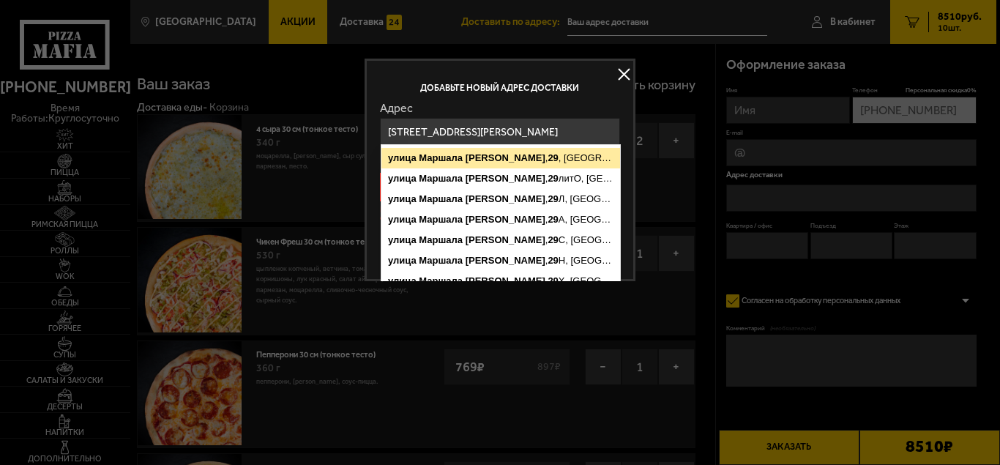
type input "Санкт-Петербург, улица Маршала Говорова, 29"
click at [581, 160] on ymaps "улица Маршала Говорова , 29 , Санкт-Петербург" at bounding box center [500, 158] width 239 height 20
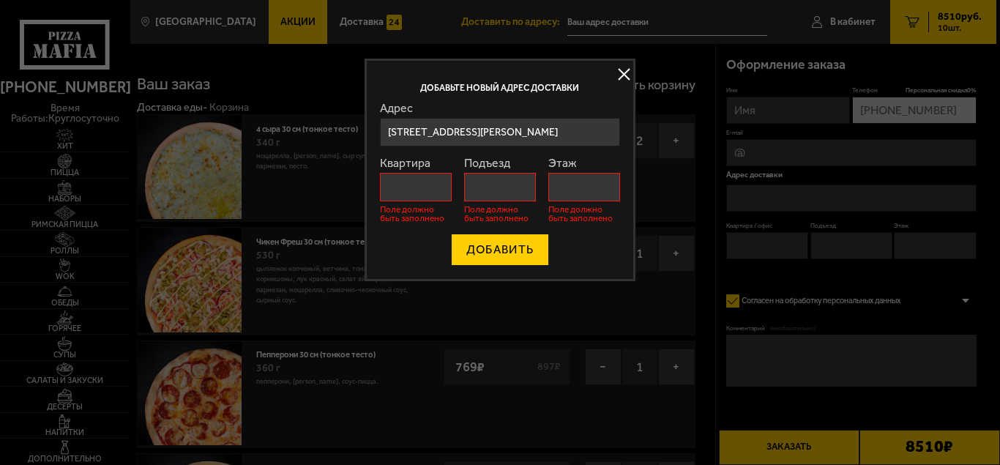
click at [481, 250] on button "ДОБАВИТЬ" at bounding box center [500, 250] width 98 height 32
click at [398, 187] on input "Квартира" at bounding box center [416, 187] width 72 height 29
type input "-"
click at [505, 193] on input "Подъезд" at bounding box center [500, 187] width 72 height 29
type input "-"
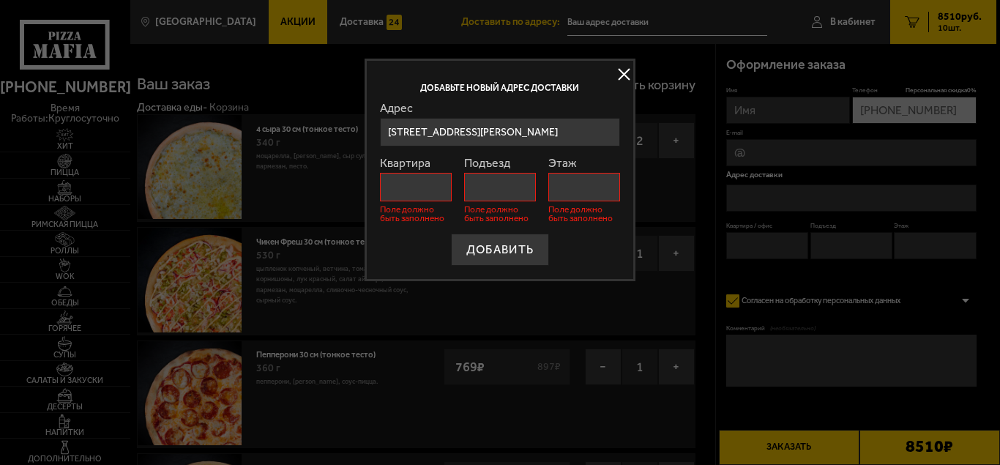
click at [586, 186] on input "Этаж" at bounding box center [584, 187] width 72 height 29
type input "1"
click at [451, 234] on button "ДОБАВИТЬ" at bounding box center [500, 250] width 98 height 32
click at [412, 186] on input "Квартира" at bounding box center [416, 187] width 72 height 29
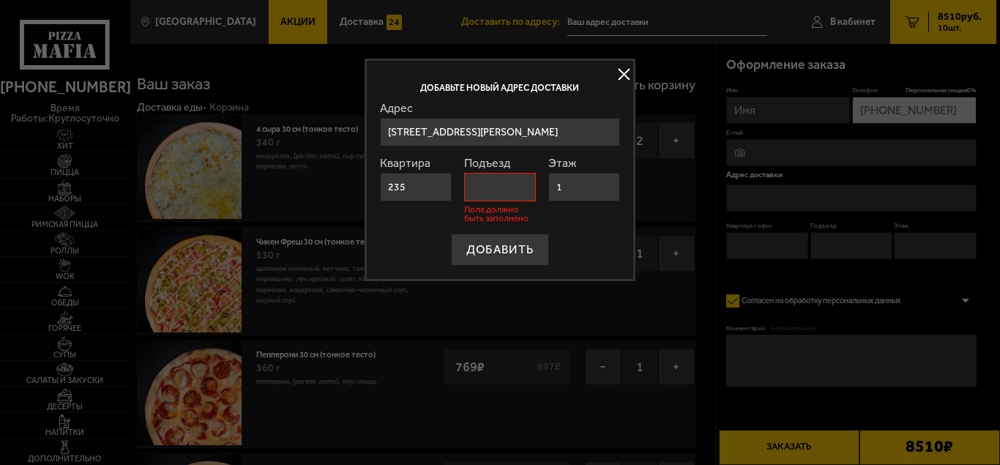
type input "235"
click at [418, 163] on label "Квартира" at bounding box center [416, 163] width 72 height 12
click at [418, 173] on input "235" at bounding box center [416, 187] width 72 height 29
click at [493, 194] on input "Подъезд" at bounding box center [500, 187] width 72 height 29
click at [489, 188] on input "Подъезд" at bounding box center [500, 187] width 72 height 29
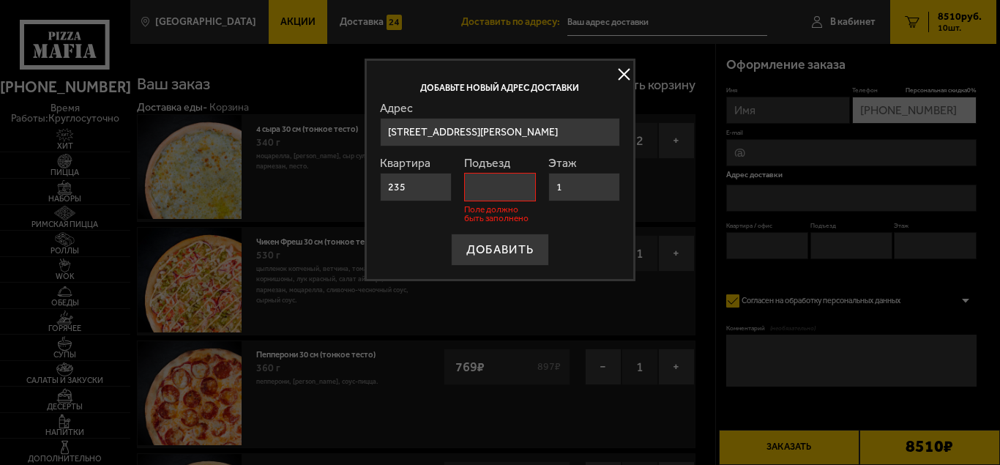
click at [490, 165] on label "Подъезд" at bounding box center [500, 163] width 72 height 12
click at [490, 173] on input "Подъезд" at bounding box center [500, 187] width 72 height 29
type input "1"
click at [451, 234] on button "ДОБАВИТЬ" at bounding box center [500, 250] width 98 height 32
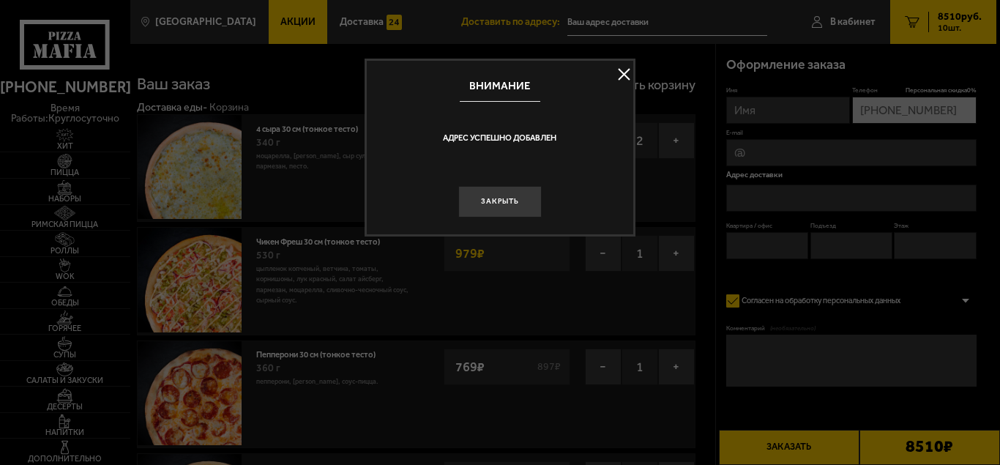
click at [501, 202] on button "Закрыть" at bounding box center [499, 201] width 83 height 31
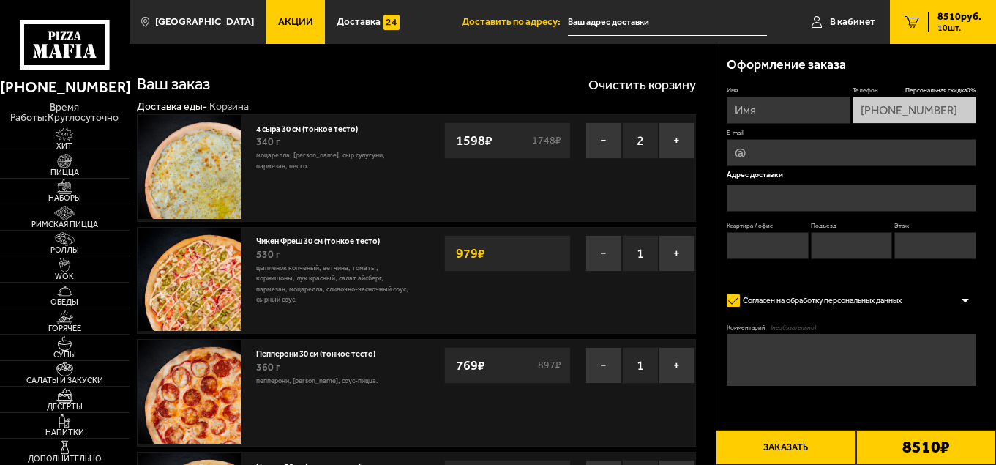
click at [758, 244] on input "Квартира / офис" at bounding box center [768, 245] width 82 height 27
click at [762, 194] on input "text" at bounding box center [851, 197] width 249 height 27
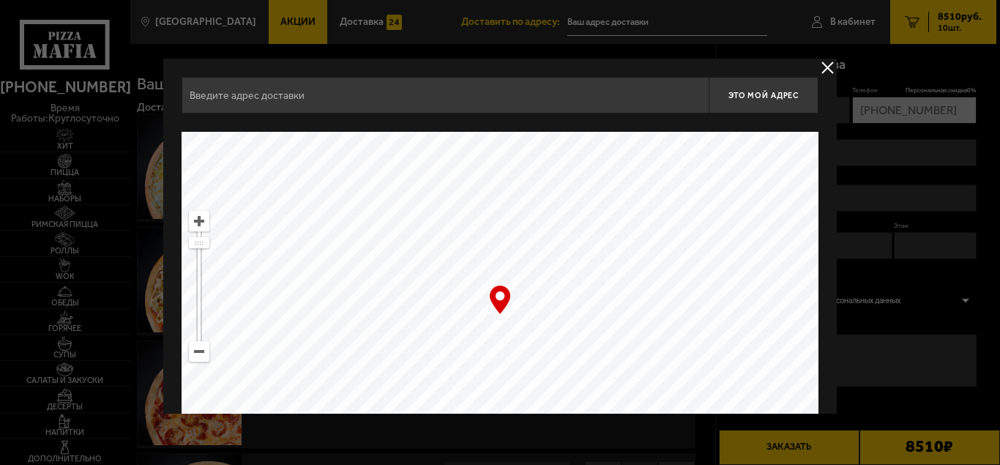
click at [279, 100] on input "text" at bounding box center [445, 95] width 527 height 37
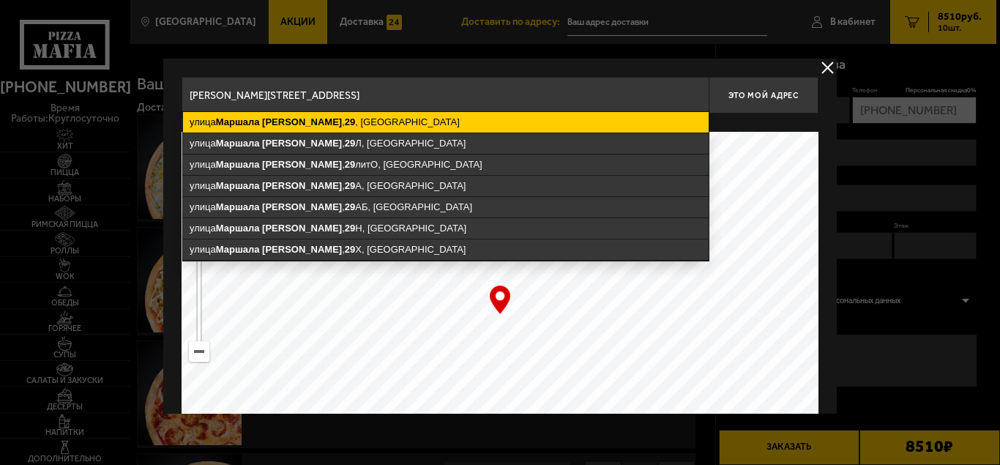
click at [378, 129] on ymaps "улица Маршала Говорова , 29 , Санкт-Петербург" at bounding box center [446, 122] width 526 height 20
type input "Санкт-Петербург, улица Маршала Говорова, 29"
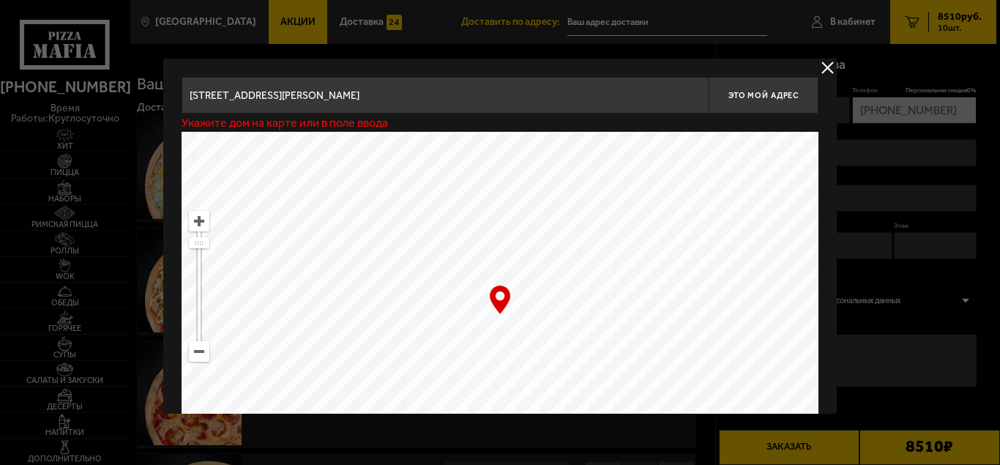
type input "улица Маршала Говорова, 29"
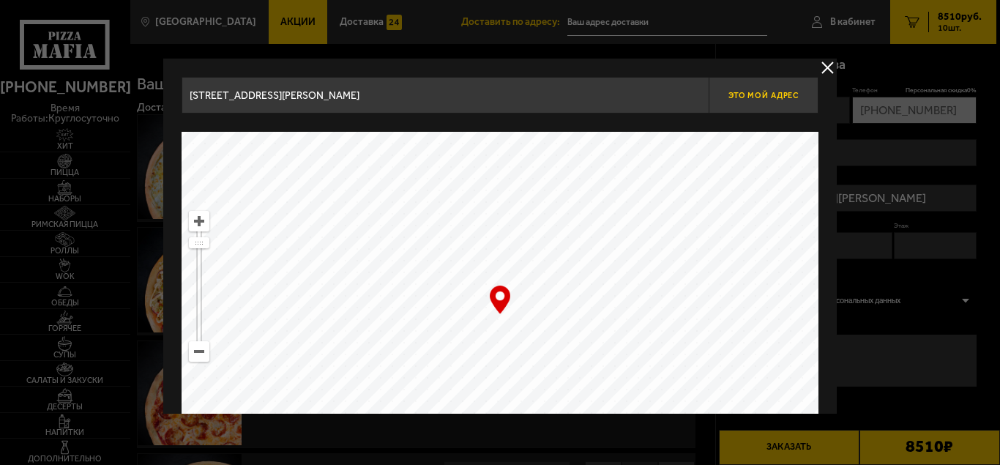
click at [754, 93] on span "Это мой адрес" at bounding box center [763, 96] width 70 height 10
click at [822, 65] on button "delivery type" at bounding box center [827, 68] width 18 height 18
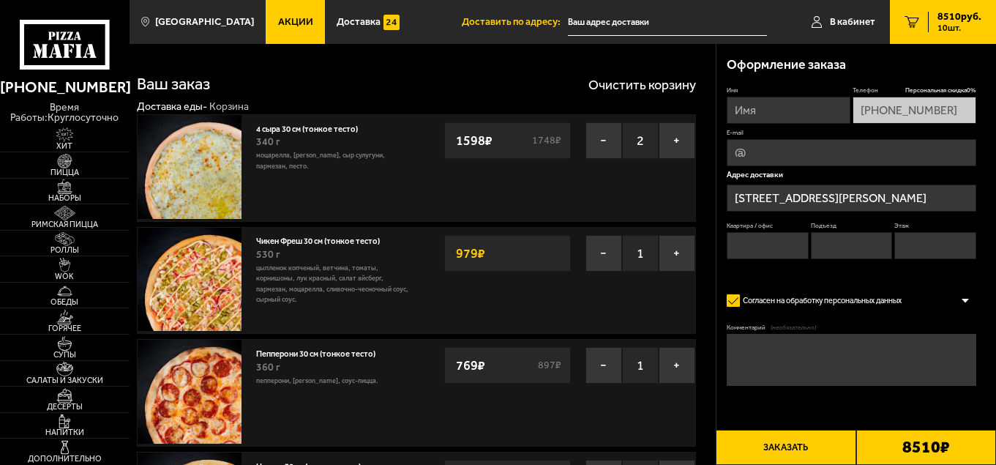
click at [912, 194] on input "улица Маршала Говорова, 29" at bounding box center [851, 197] width 249 height 27
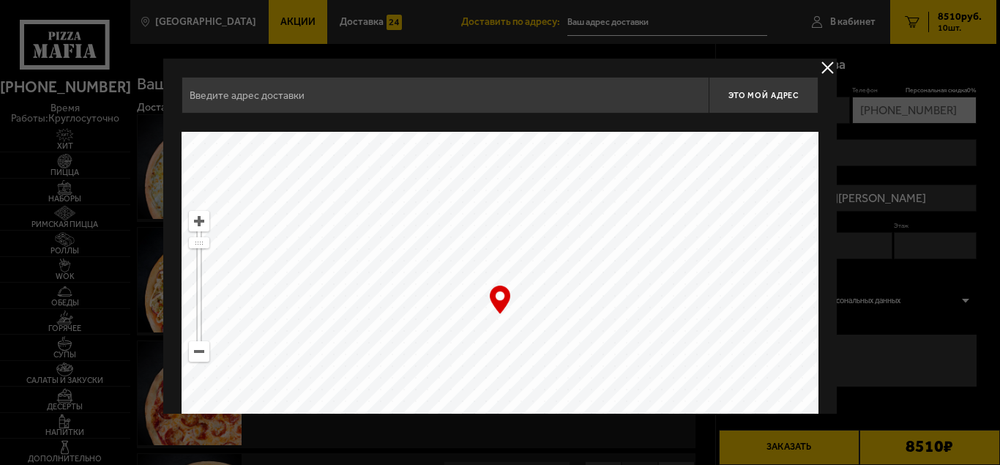
type input "улица Маршала Говорова, 29"
click at [347, 19] on div at bounding box center [500, 232] width 1000 height 465
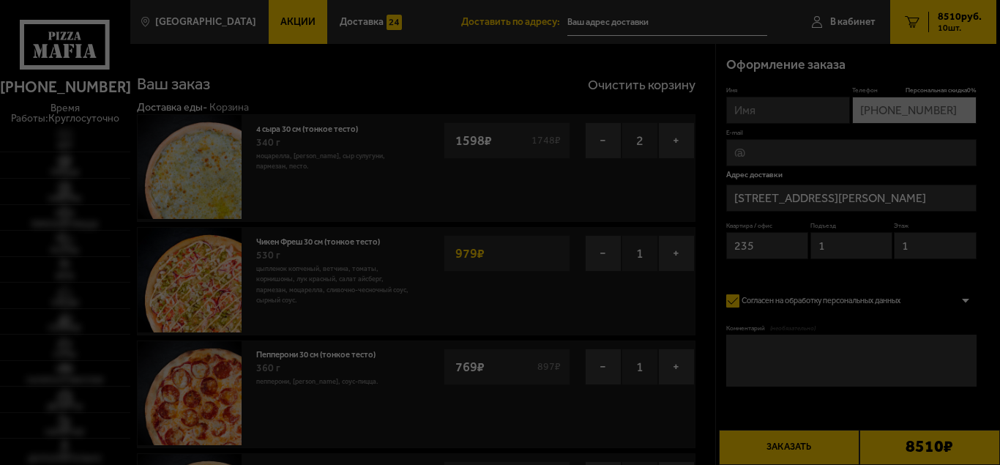
type input "[STREET_ADDRESS][PERSON_NAME]"
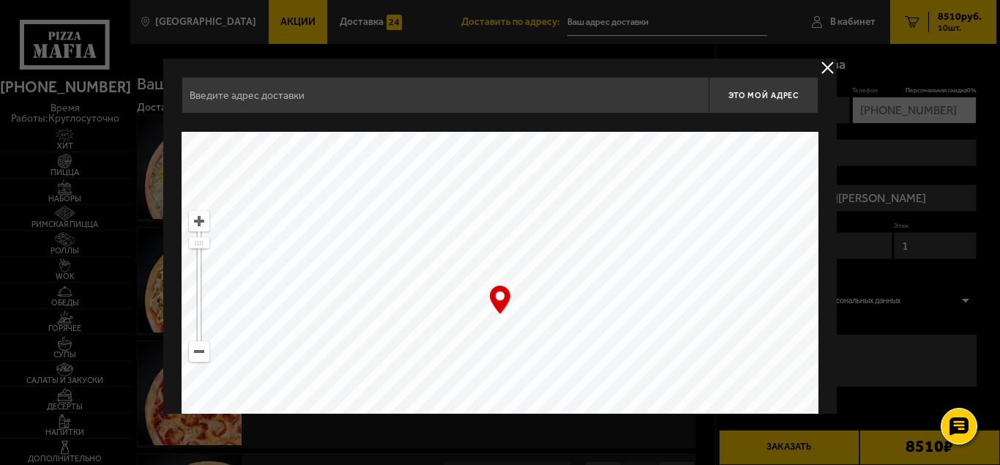
click at [286, 92] on input "text" at bounding box center [445, 95] width 527 height 37
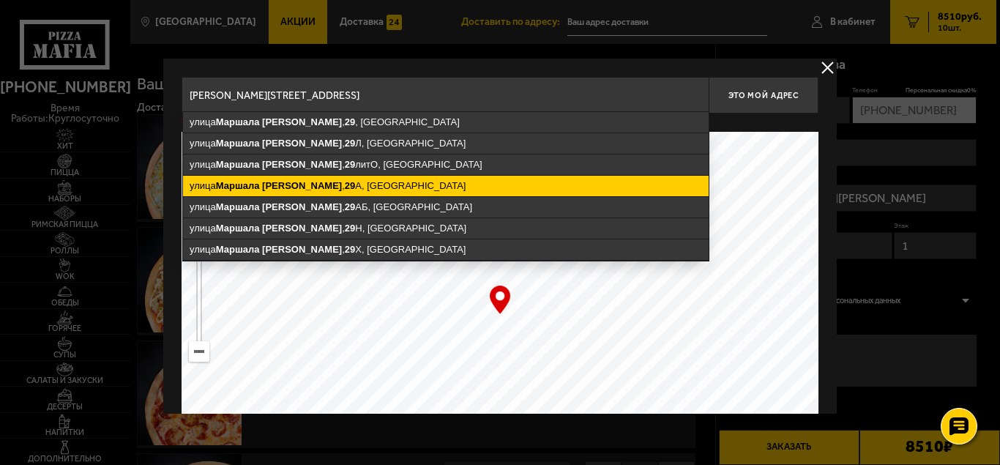
click at [346, 181] on ymaps "улица Маршала Говорова , 29 А, Санкт-Петербург" at bounding box center [446, 186] width 526 height 20
type input "Санкт-Петербург, улица Маршала Говорова, 29А"
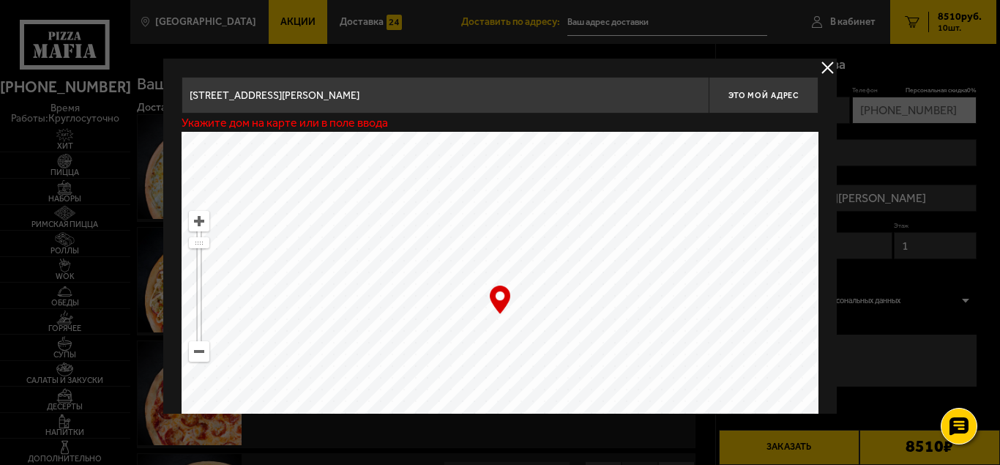
type input "улица Маршала Говорова, 29А"
click at [757, 94] on span "Это мой адрес" at bounding box center [763, 96] width 70 height 10
click at [824, 67] on button "delivery type" at bounding box center [827, 68] width 18 height 18
